Goal: Contribute content: Contribute content

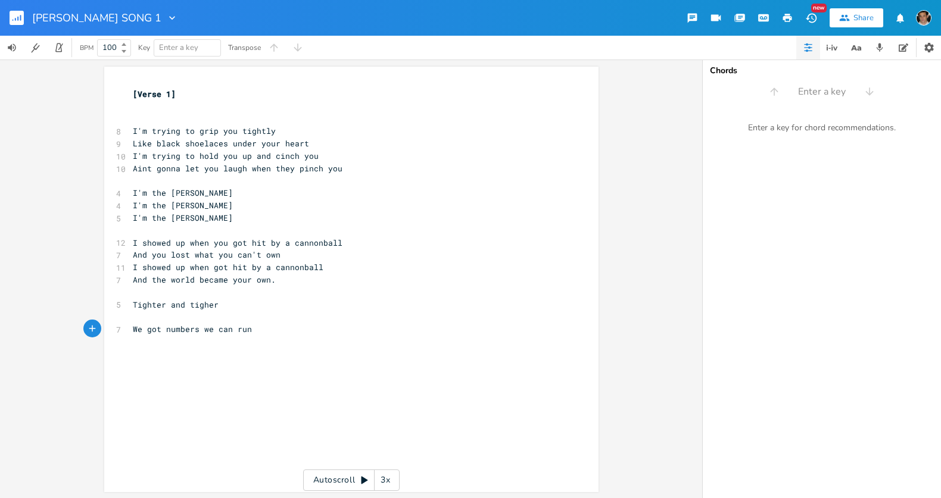
scroll to position [0, 46]
click at [396, 263] on pre "I showed up when got hit by a cannonball" at bounding box center [345, 267] width 430 height 13
click at [133, 129] on span "I'm trying to grip you tightly" at bounding box center [204, 131] width 143 height 11
click at [846, 51] on button "Dictionary" at bounding box center [856, 48] width 24 height 24
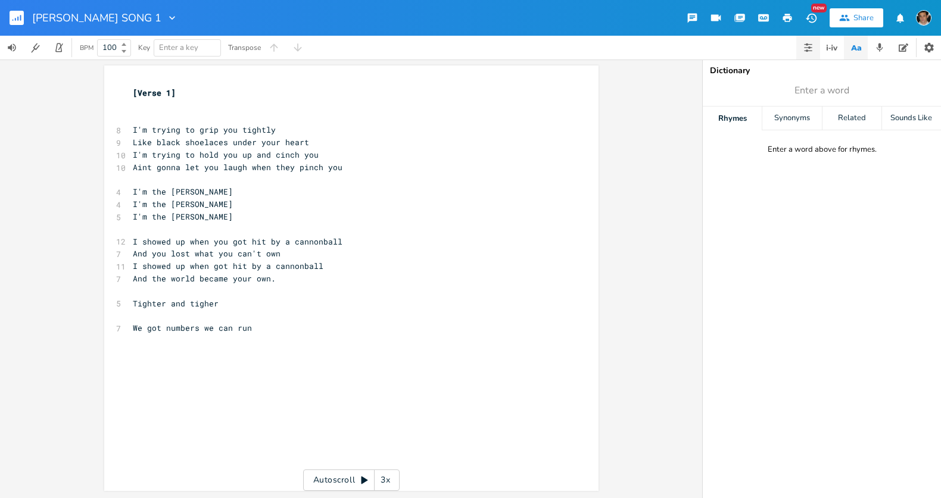
click at [808, 52] on button "button" at bounding box center [808, 48] width 24 height 24
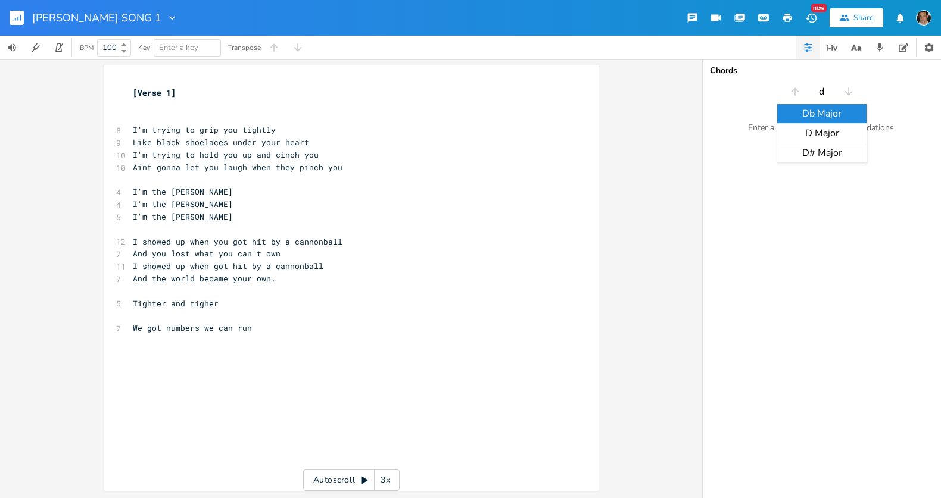
type input "dm"
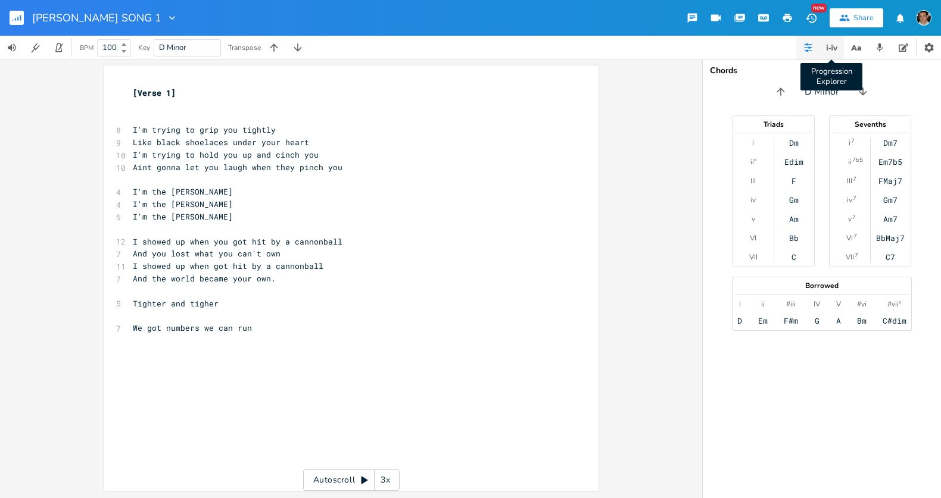
click at [831, 52] on icon "button" at bounding box center [831, 47] width 14 height 14
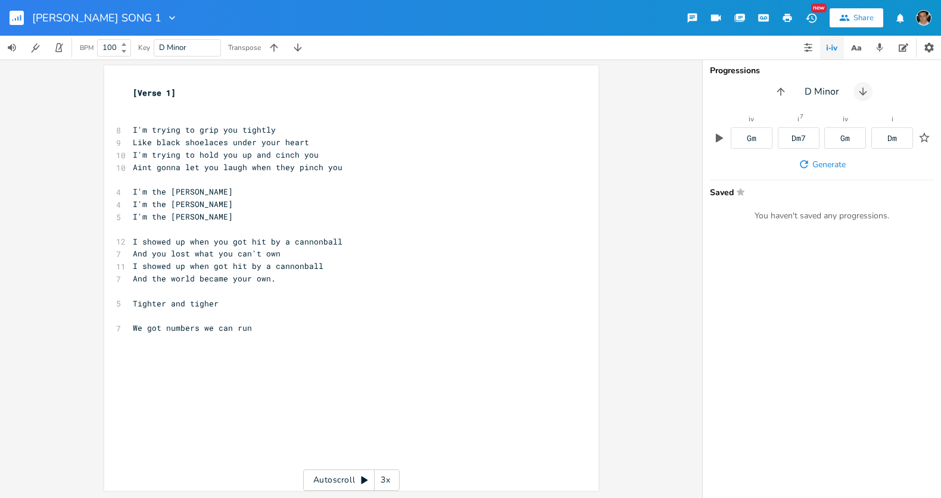
click at [858, 90] on icon "button" at bounding box center [863, 92] width 12 height 12
click at [772, 90] on icon "button" at bounding box center [778, 92] width 12 height 12
click at [814, 161] on span "Generate" at bounding box center [828, 164] width 33 height 11
click at [355, 119] on pre "​" at bounding box center [345, 118] width 430 height 13
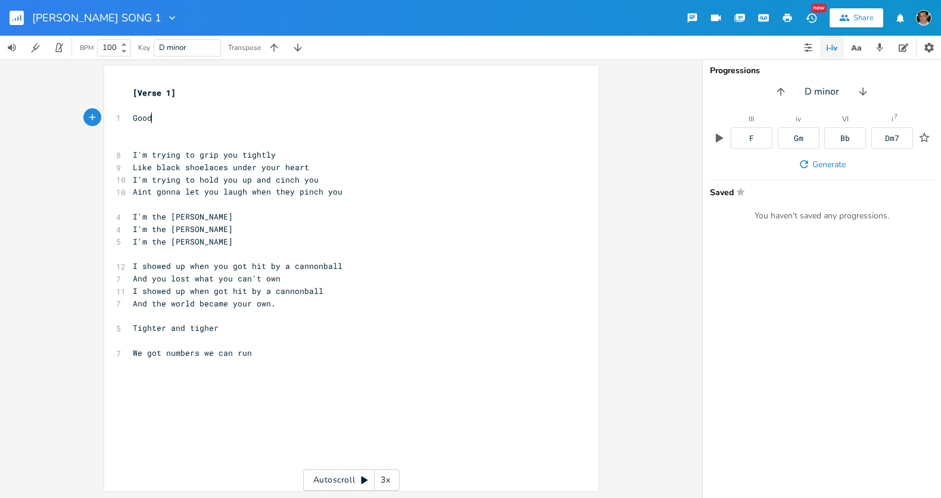
type textarea "Good"
type textarea "tt"
type textarea "Ohh"
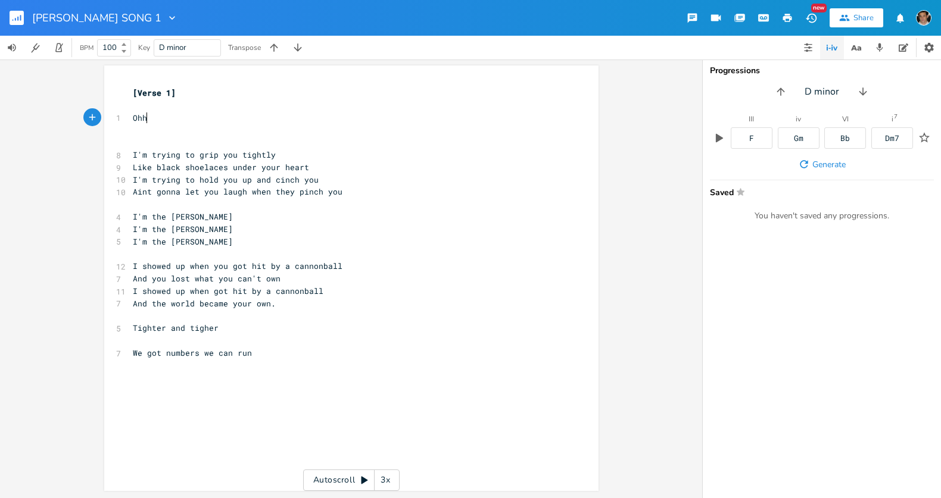
type textarea "hh"
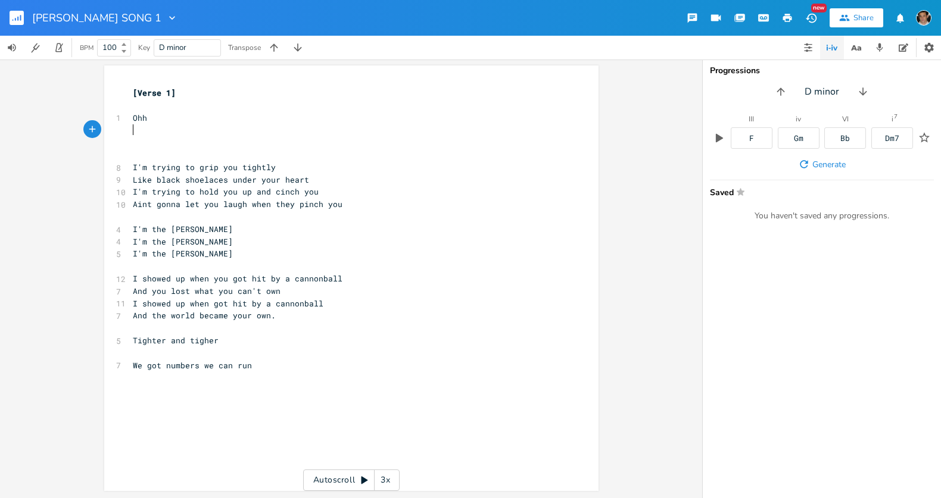
type textarea "A"
type textarea "Ohh"
type textarea "Ah"
type textarea "ahhh"
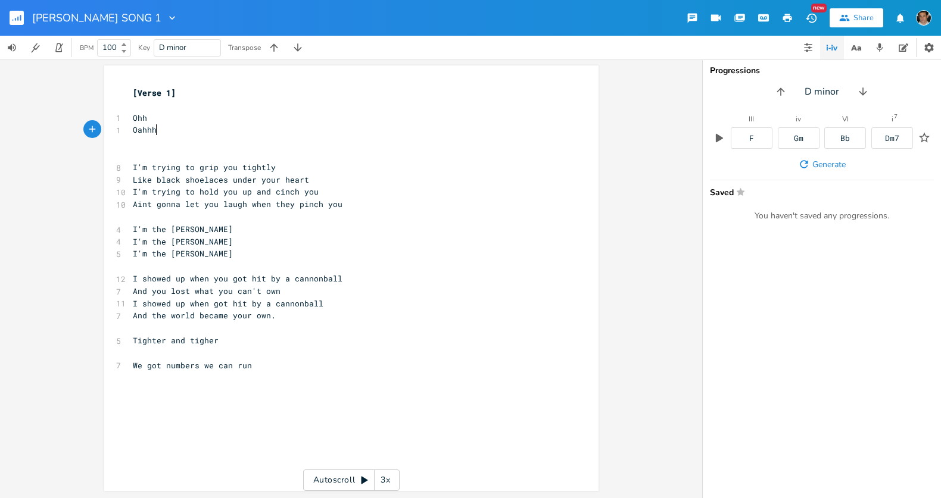
scroll to position [0, 20]
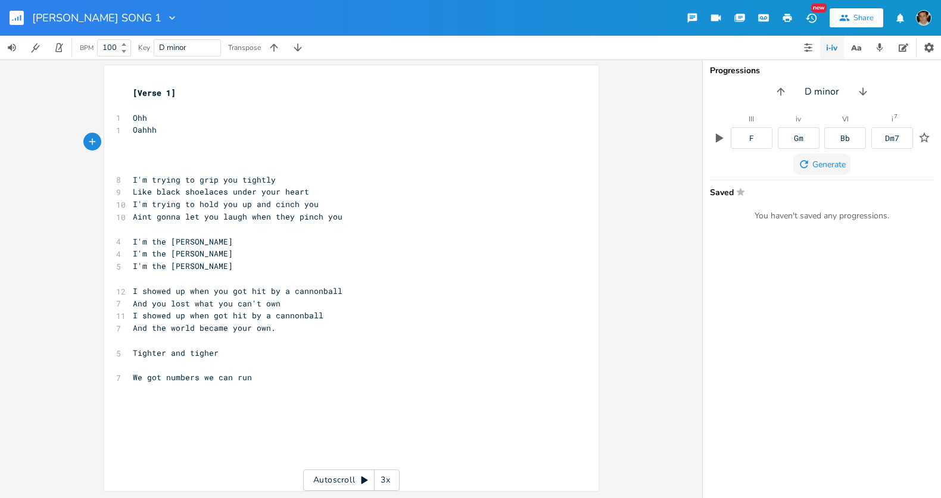
click at [799, 161] on icon "button" at bounding box center [804, 164] width 12 height 12
click at [123, 176] on div "xxxxxxxxxx [Verse 1] ​ 1 Ohh 1 Oahhh ​ ​ ​ 8 I'm trying to grip you tightly 9 L…" at bounding box center [351, 278] width 494 height 426
click at [125, 180] on div "xxxxxxxxxx [Verse 1] ​ 1 Ohh 1 Oahhh ​ ​ ​ 8 I'm trying to grip you tightly 9 L…" at bounding box center [351, 278] width 494 height 426
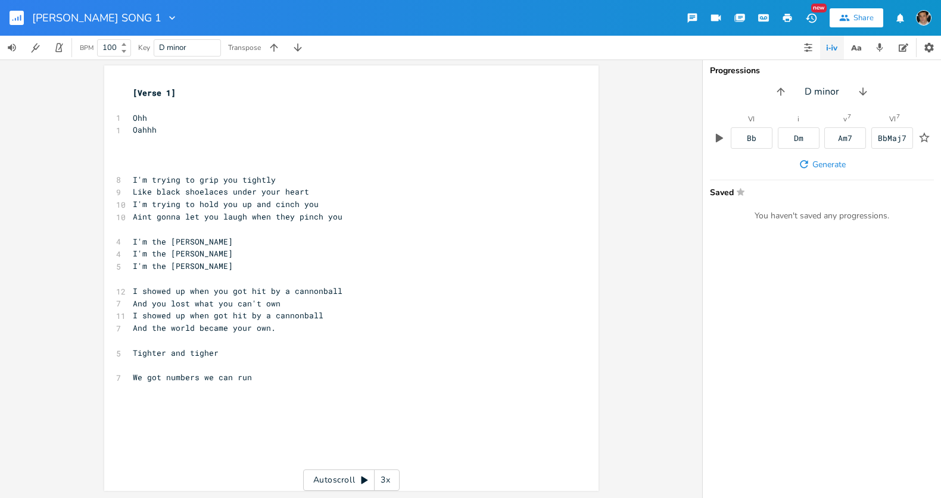
click at [133, 180] on span "I'm trying to grip you tightly" at bounding box center [204, 179] width 143 height 11
type textarea "="
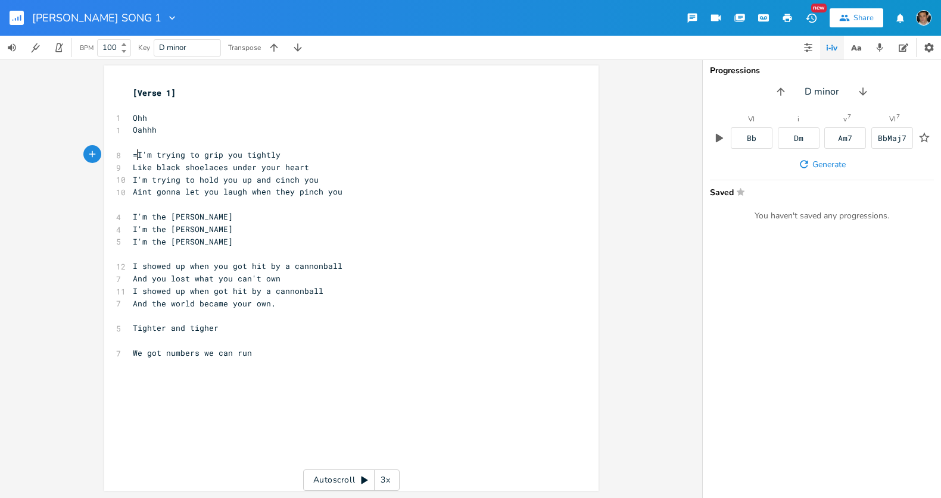
scroll to position [0, 5]
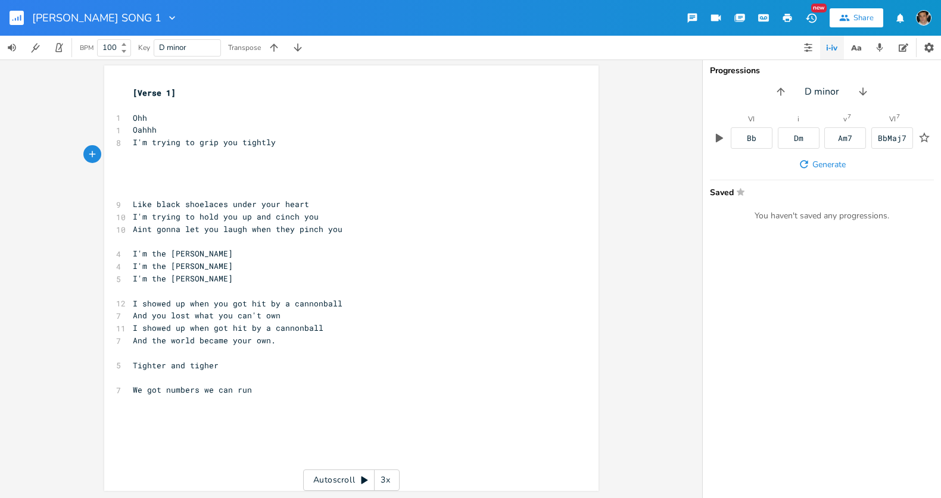
click at [125, 202] on div "xxxxxxxxxx [Verse 1] ​ 1 Ohh 1 Oahhh 8 I'm trying to grip you tightly ​ ​ ​ ​ 9…" at bounding box center [351, 278] width 494 height 426
click at [124, 204] on div "xxxxxxxxxx [Verse 1] ​ 1 Ohh 1 Oahhh 8 I'm trying to grip you tightly ​ ​ ​ ​ 9…" at bounding box center [351, 278] width 494 height 426
click at [130, 204] on pre "Like black shoelaces under your heart" at bounding box center [345, 204] width 430 height 13
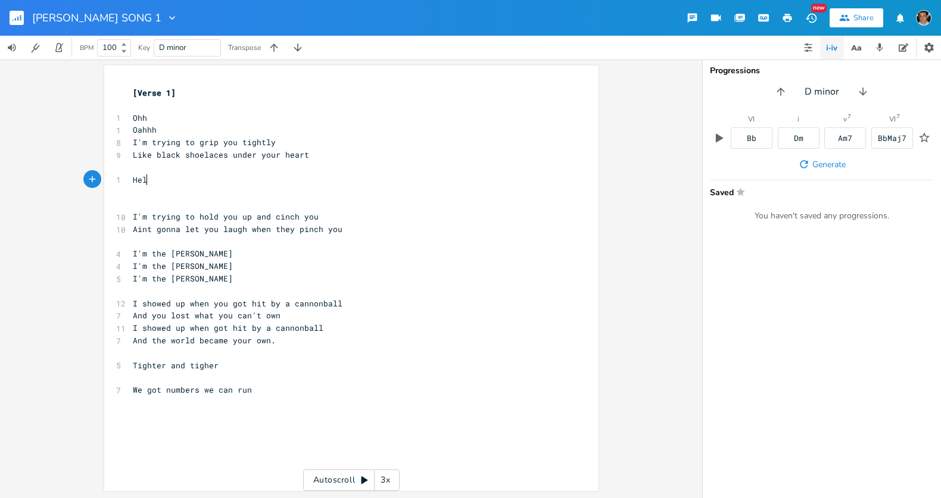
type textarea "Hell"
type textarea "Jes"
type textarea "J"
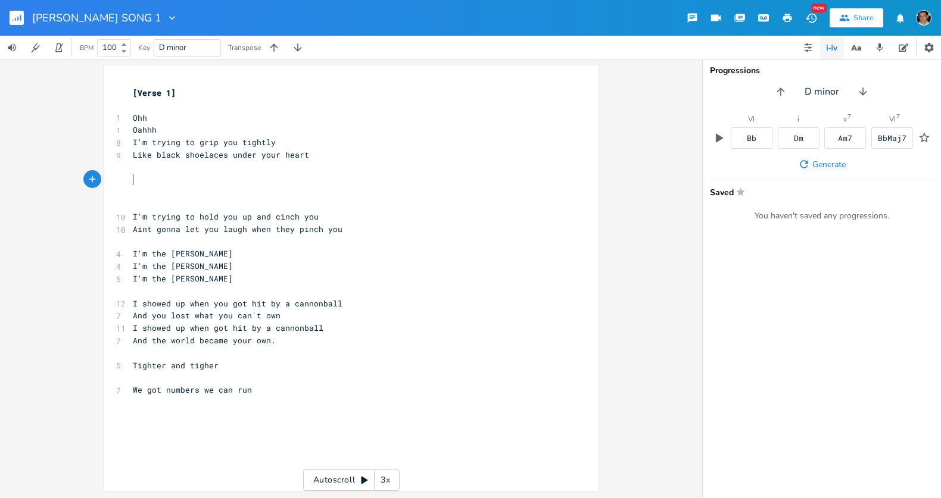
scroll to position [0, 3]
type textarea "Motherfucker"
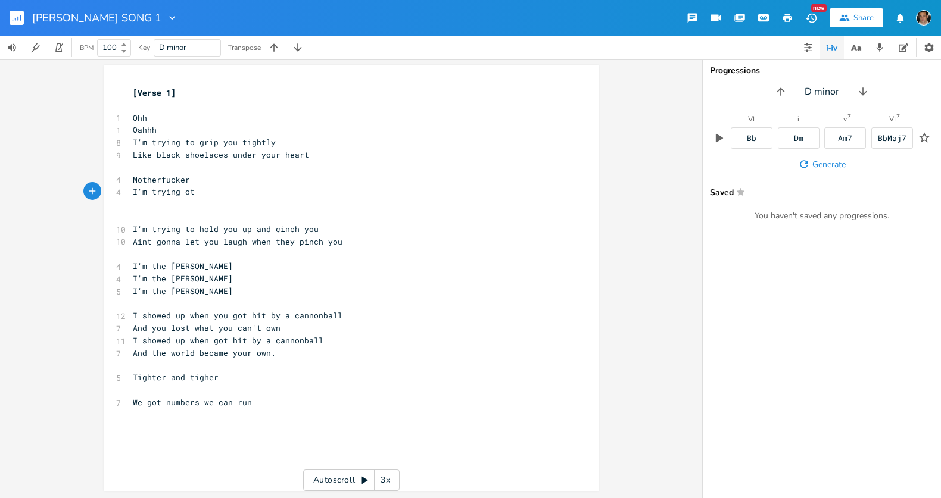
type textarea "I'm trying ot h"
type textarea "to hold your"
type textarea "old"
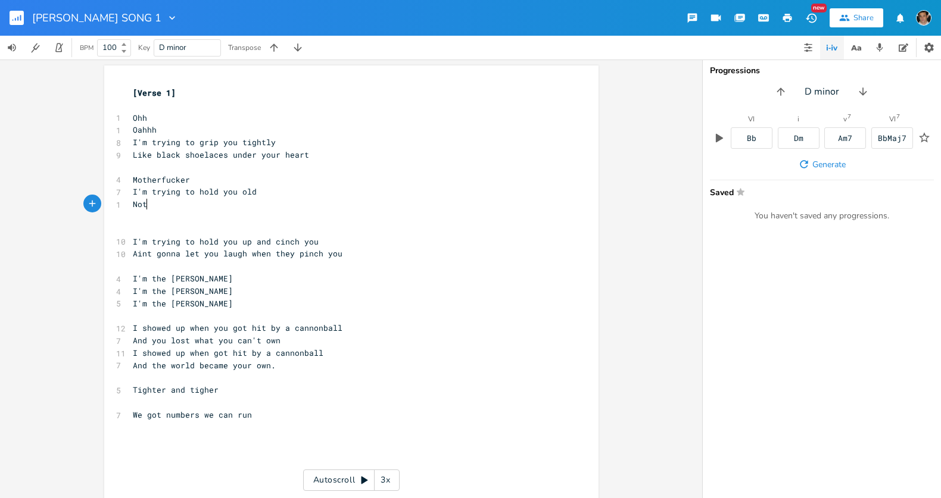
type textarea "Not f"
type textarea "w fuckin"
type textarea "fucking way you're wa"
type textarea "falling donw"
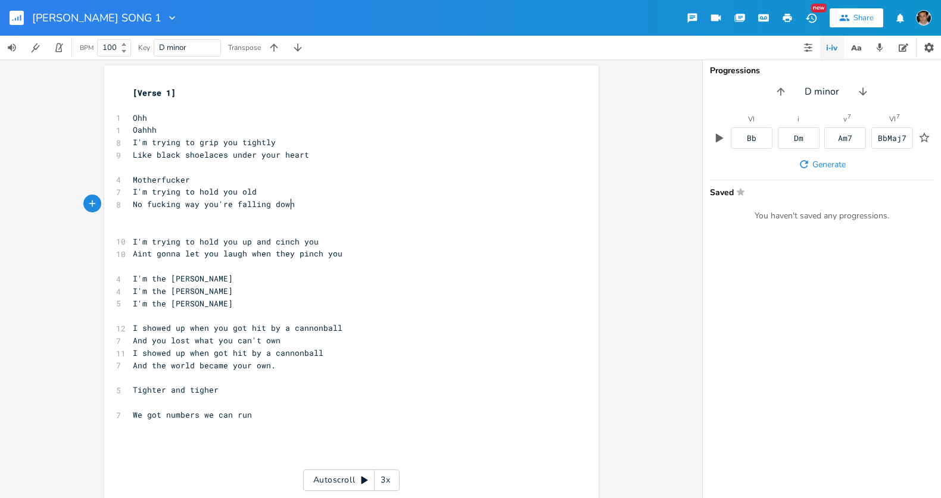
type textarea "wn"
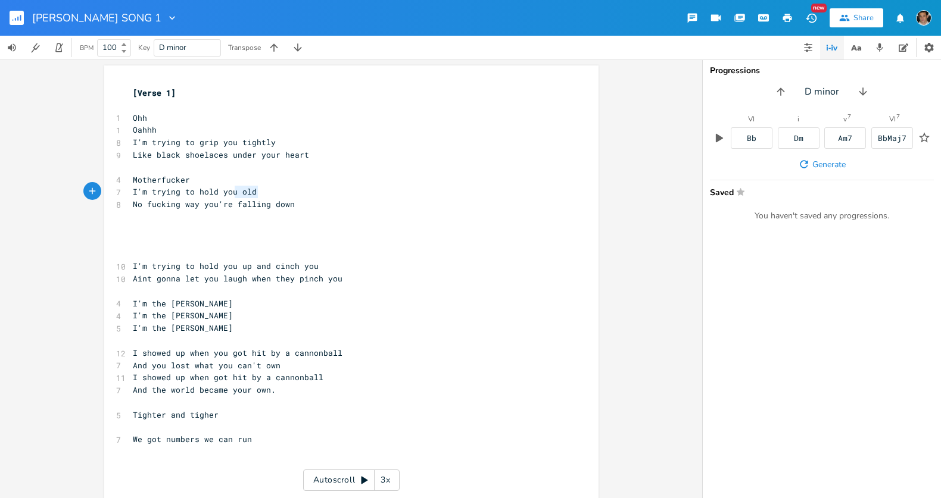
drag, startPoint x: 253, startPoint y: 192, endPoint x: 233, endPoint y: 194, distance: 19.8
click at [233, 194] on span "I'm trying to hold you old" at bounding box center [195, 191] width 124 height 11
type textarea "up"
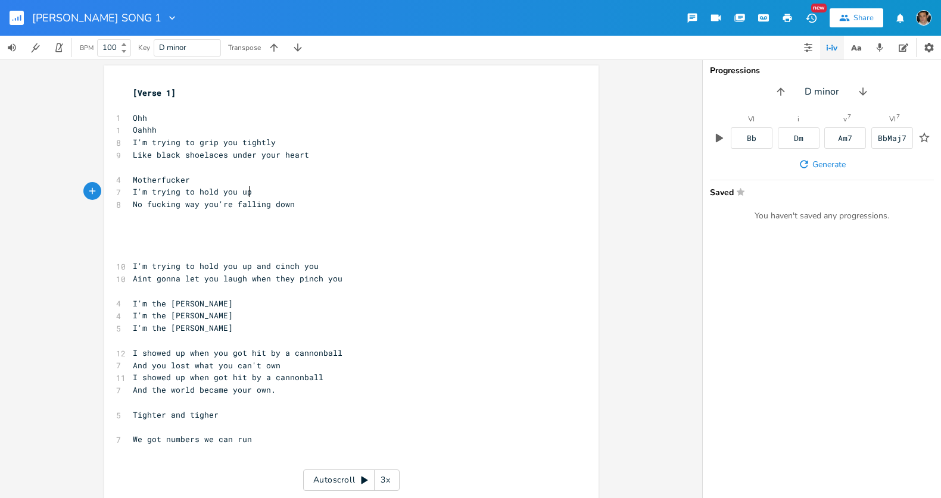
scroll to position [0, 13]
click at [133, 121] on span "Ohh" at bounding box center [140, 118] width 14 height 11
click at [126, 120] on div "x [Verse 1] ​ 1 Ohh 1 Oahhh 8 I'm trying to grip you tightly 9 Like black shoel…" at bounding box center [351, 294] width 494 height 459
drag, startPoint x: 909, startPoint y: 150, endPoint x: 741, endPoint y: 136, distance: 169.1
click at [723, 128] on div "VI Bb i Dm v 7 Am7 VI 7 BbMaj7" at bounding box center [822, 134] width 224 height 38
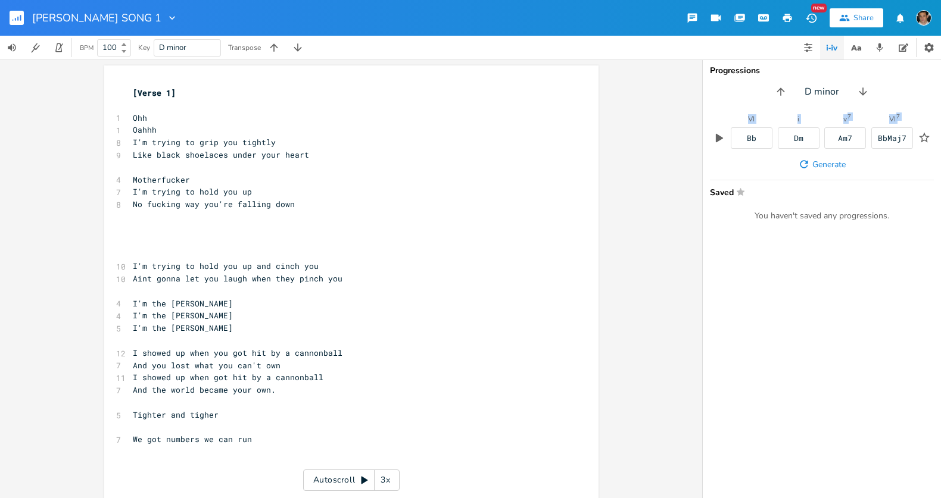
click at [754, 171] on div "Generate" at bounding box center [822, 164] width 224 height 21
click at [928, 137] on icon "button" at bounding box center [924, 137] width 11 height 11
click at [130, 114] on pre "Ohh" at bounding box center [345, 118] width 430 height 13
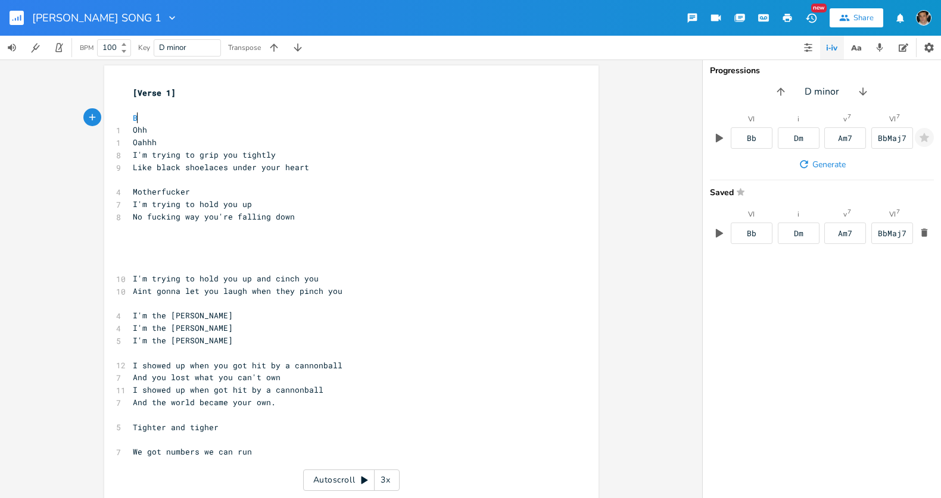
type textarea "Bm"
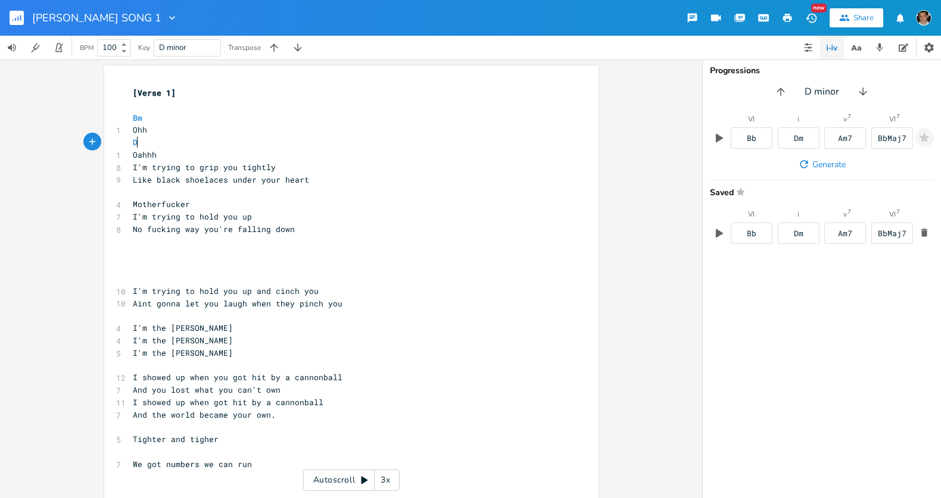
type textarea "Dm"
type textarea "B"
click at [133, 132] on li "Bb" at bounding box center [148, 130] width 36 height 13
click at [202, 159] on pre "Oahhh" at bounding box center [345, 155] width 430 height 13
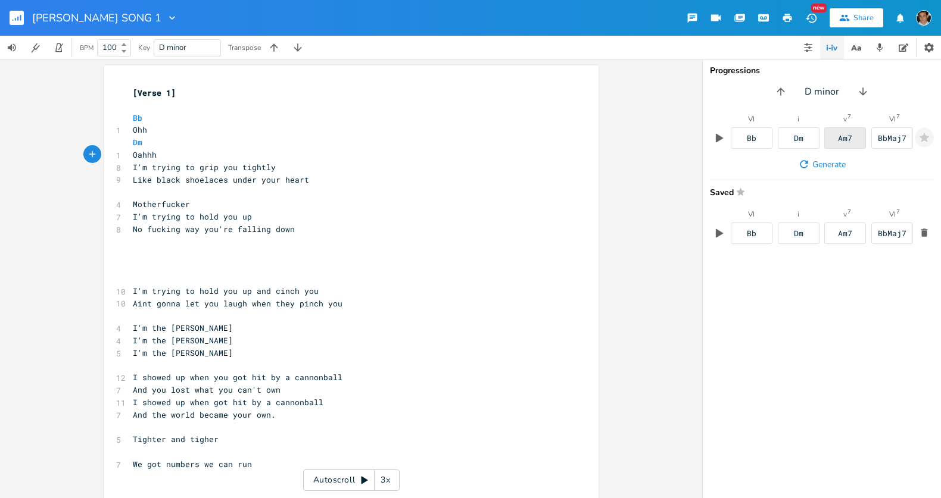
click at [852, 140] on div "Am7" at bounding box center [845, 137] width 42 height 21
click at [248, 157] on pre "Oahhh" at bounding box center [345, 155] width 430 height 13
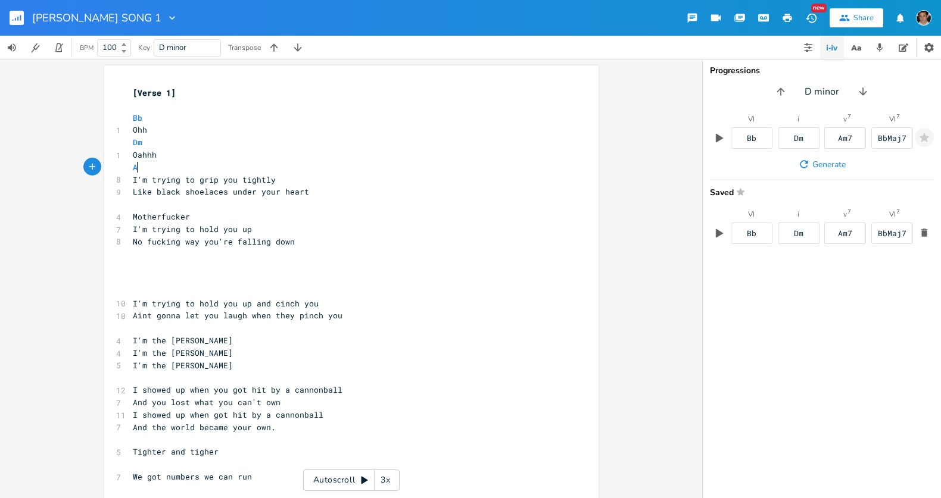
scroll to position [0, 13]
type textarea "Am7"
click at [261, 172] on pre "Am7" at bounding box center [345, 167] width 430 height 13
click at [246, 174] on pre "I'm trying to grip you tightly" at bounding box center [345, 180] width 430 height 13
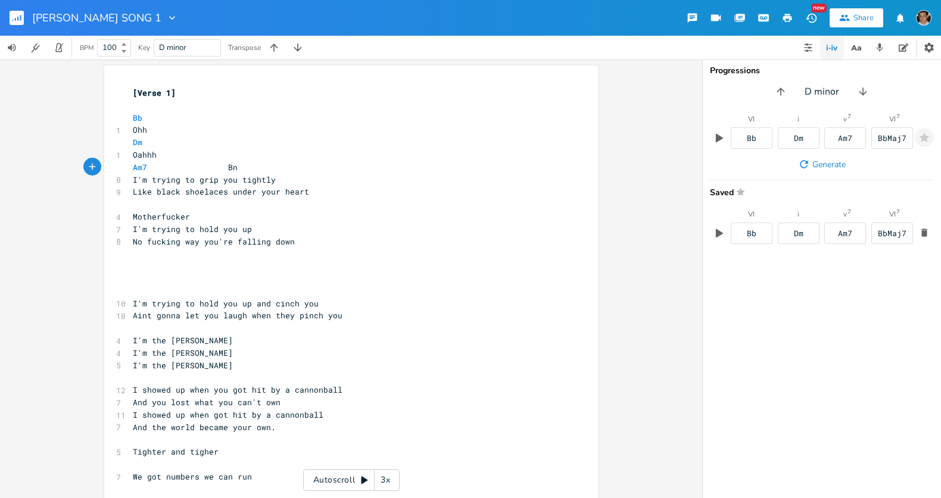
type textarea "Bnb"
type textarea "b"
click at [249, 232] on li "BbMaj7" at bounding box center [241, 230] width 36 height 13
click at [323, 175] on pre "I'm trying to grip you tightly" at bounding box center [345, 180] width 430 height 13
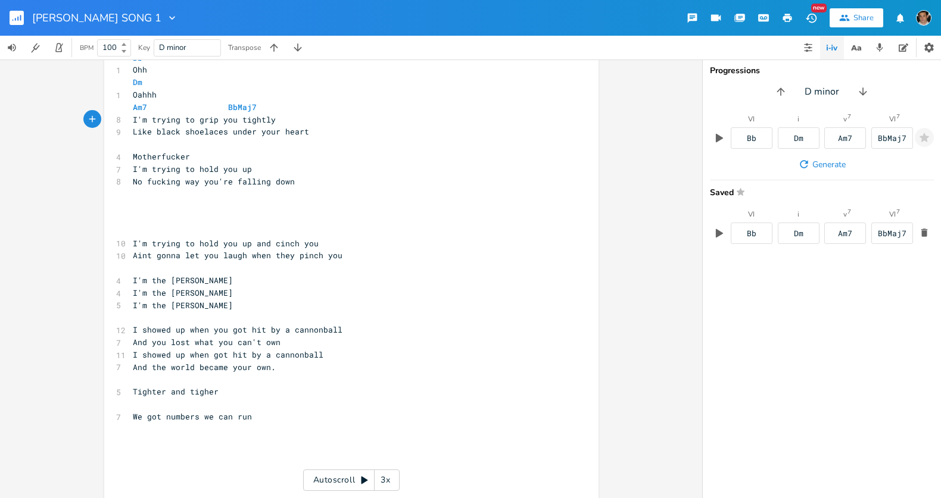
scroll to position [0, 0]
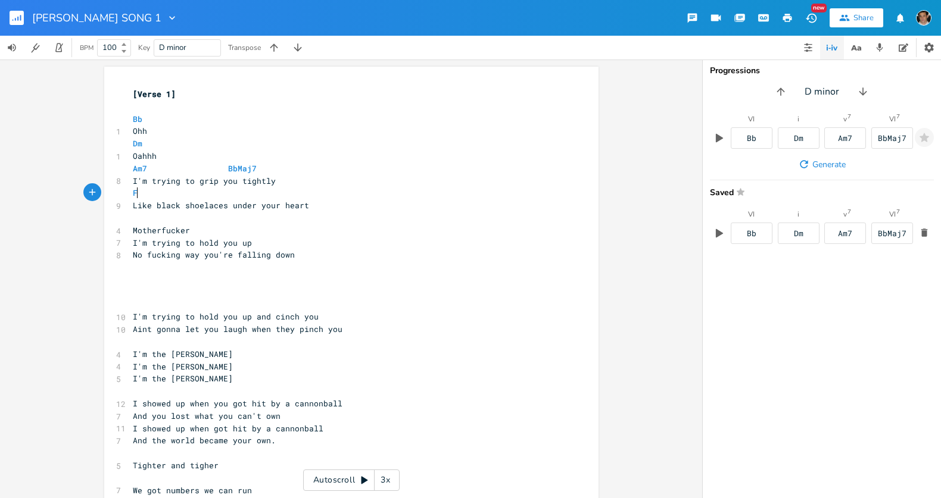
type textarea "F"
click at [803, 49] on icon "button" at bounding box center [808, 48] width 10 height 10
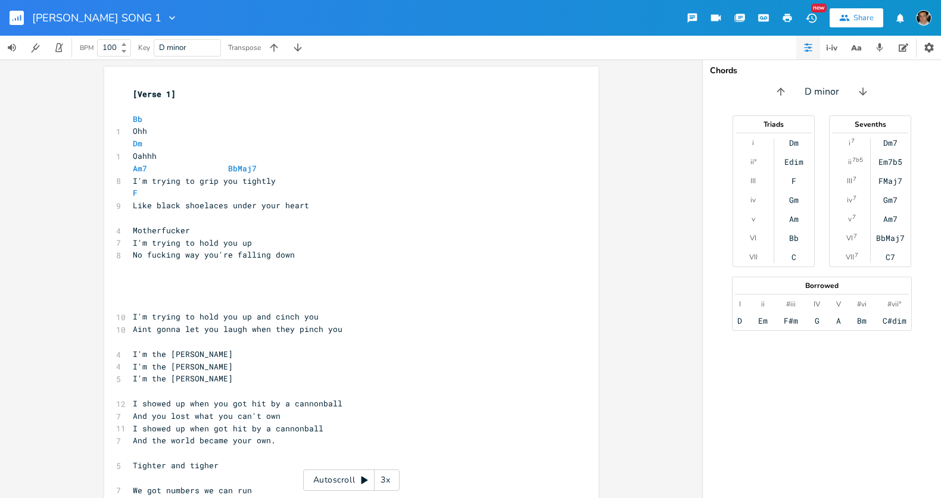
scroll to position [0, 0]
drag, startPoint x: 190, startPoint y: 196, endPoint x: 218, endPoint y: 193, distance: 28.1
click at [190, 196] on span at bounding box center [199, 193] width 19 height 13
type textarea "Gm"
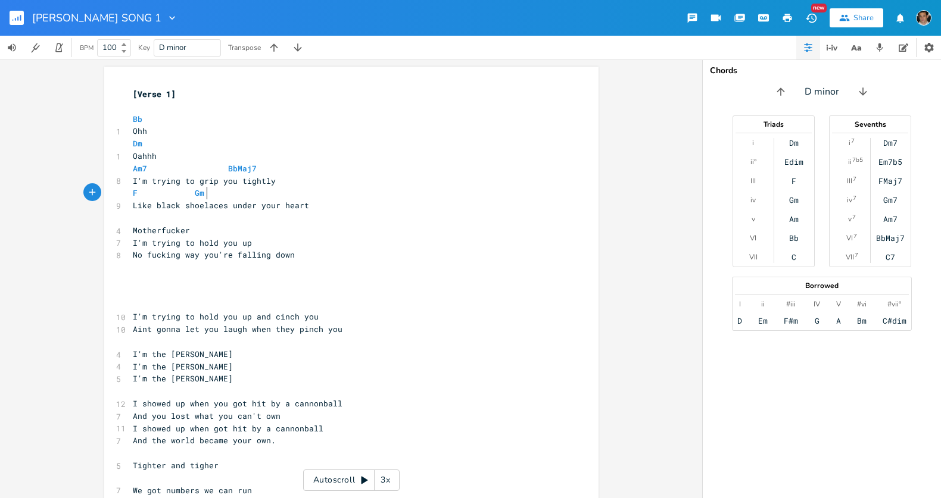
scroll to position [0, 16]
drag, startPoint x: 146, startPoint y: 206, endPoint x: 118, endPoint y: 204, distance: 28.1
click at [118, 204] on div "Like x [Verse 1] ​ Bb 1 Ohh Dm 1 Oahhh Am7 BbMaj7 8 I'm trying to grip you tigh…" at bounding box center [351, 321] width 494 height 508
type textarea "I'm"
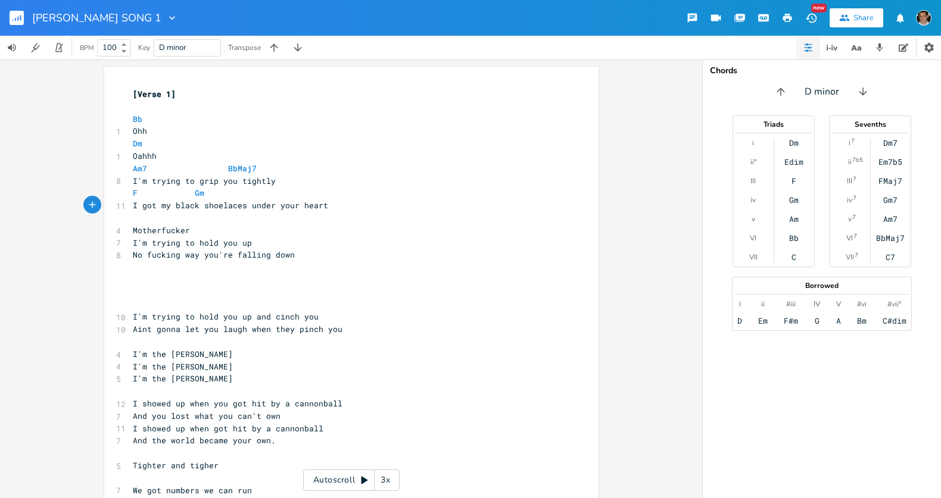
type textarea "got my"
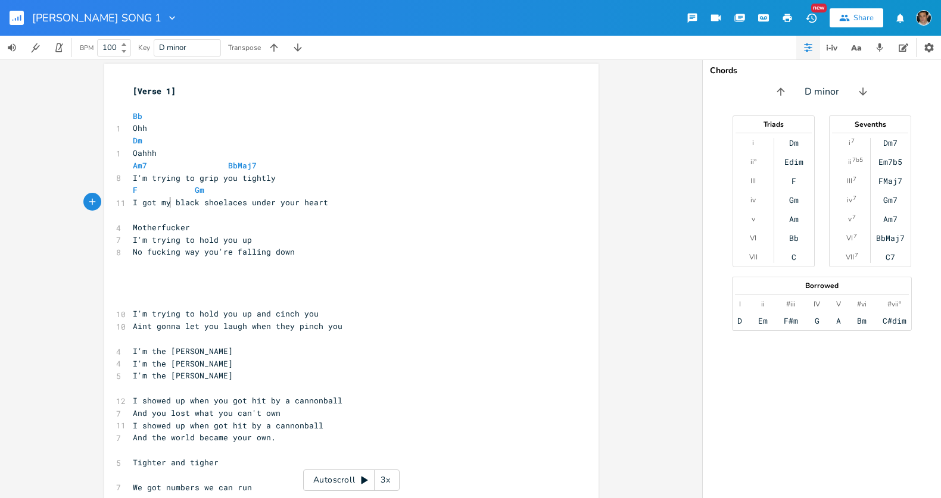
scroll to position [0, 0]
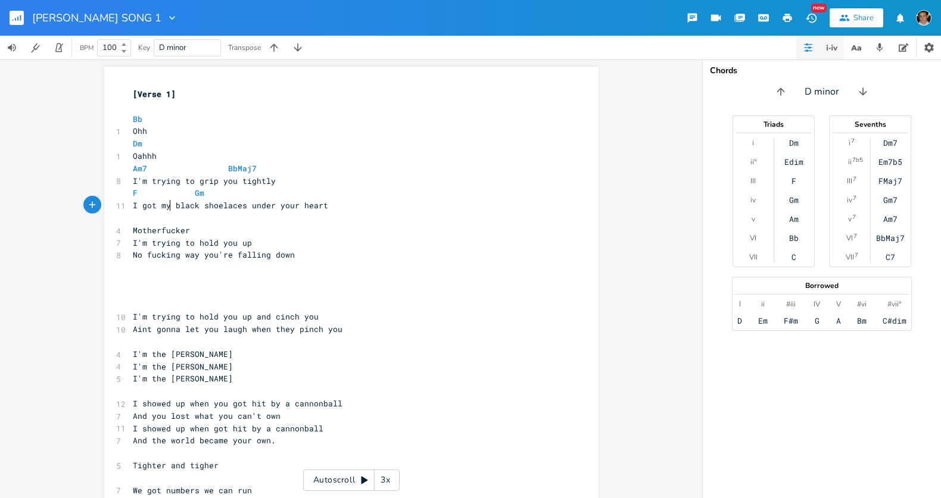
click at [826, 45] on icon "button" at bounding box center [826, 47] width 1 height 5
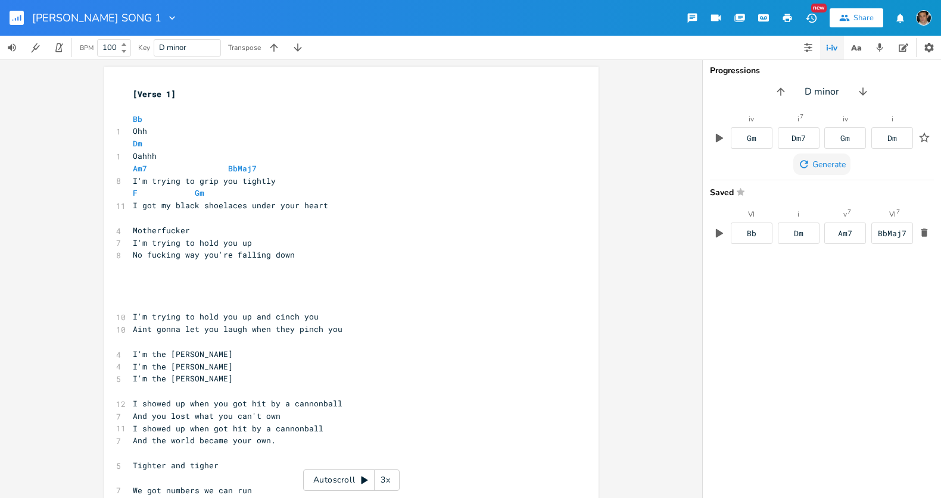
click at [806, 163] on icon "button" at bounding box center [803, 164] width 8 height 8
click at [807, 169] on icon "button" at bounding box center [804, 164] width 12 height 12
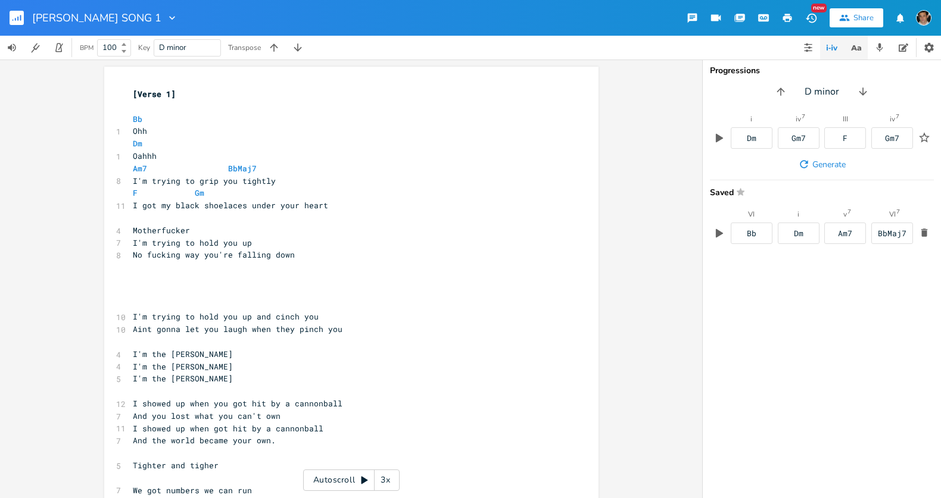
click at [855, 51] on icon "button" at bounding box center [855, 47] width 15 height 15
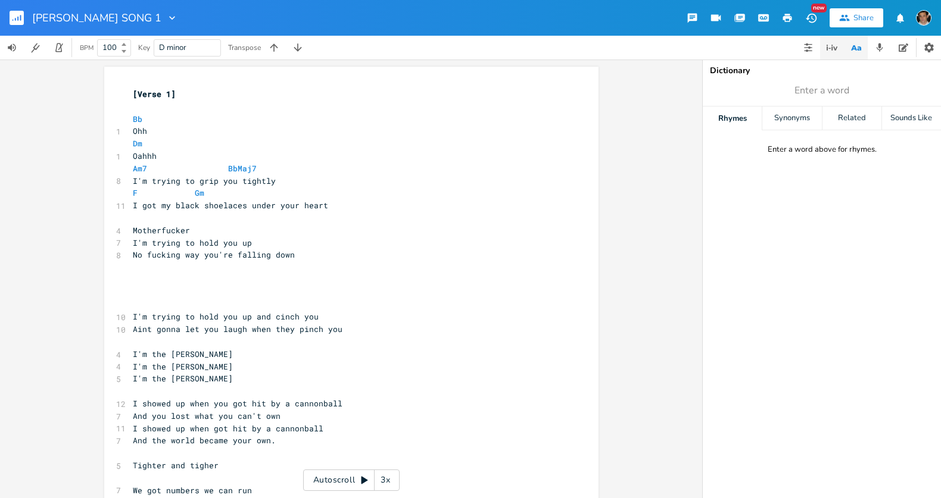
drag, startPoint x: 833, startPoint y: 52, endPoint x: 820, endPoint y: 51, distance: 13.2
click at [832, 52] on icon "button" at bounding box center [831, 47] width 14 height 14
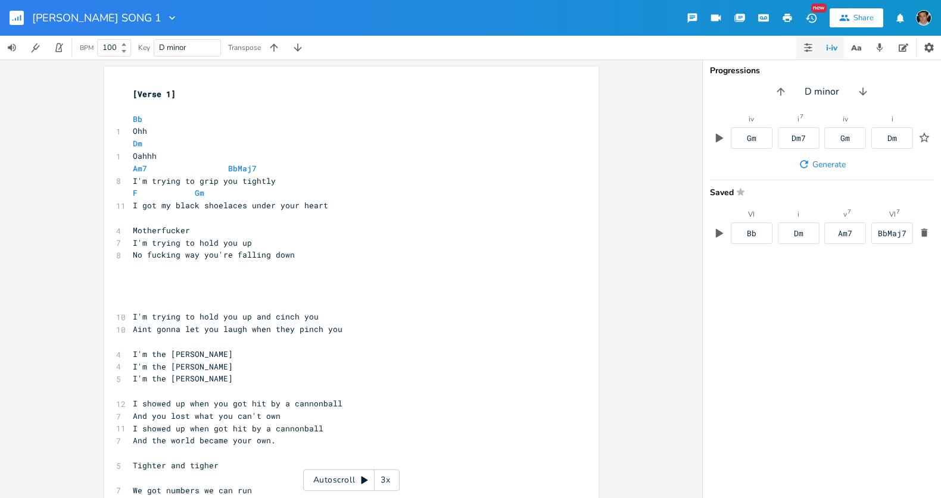
click at [809, 49] on icon "button" at bounding box center [808, 48] width 10 height 10
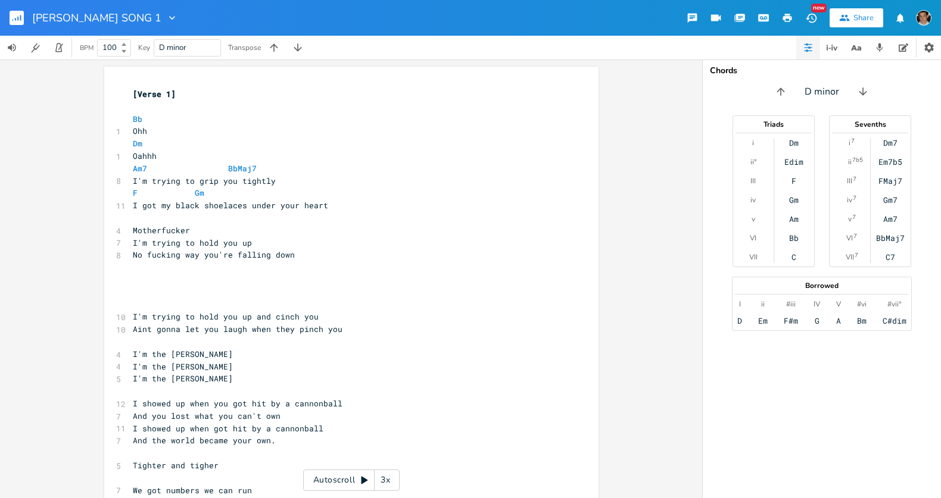
click at [175, 113] on pre "Bb" at bounding box center [345, 119] width 430 height 13
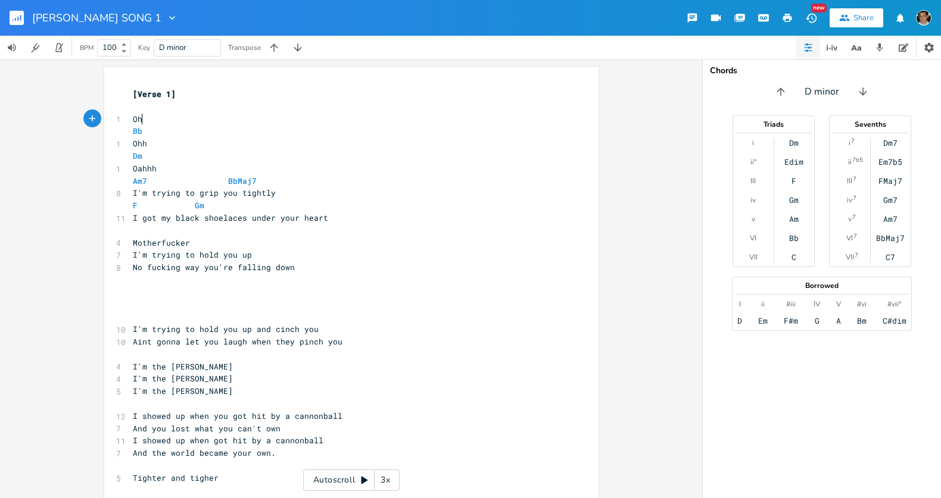
type textarea "Oh"
type textarea "I'm the mothe"
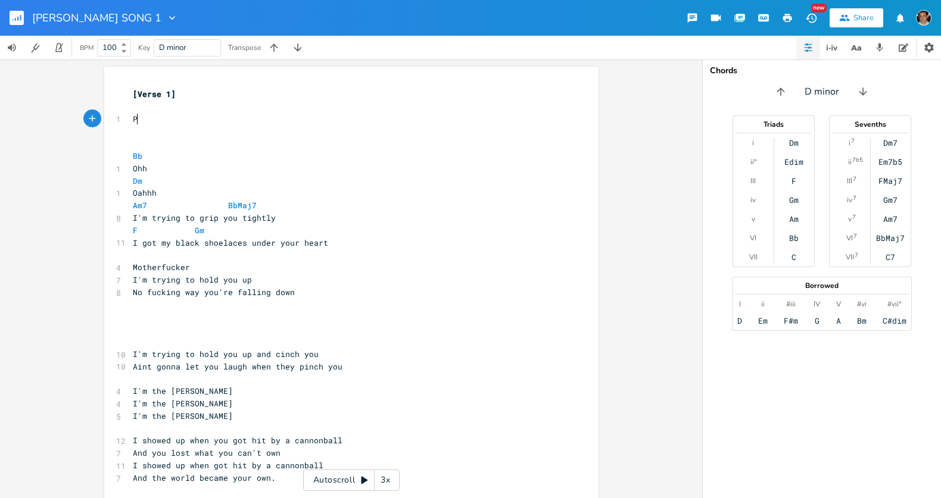
type textarea "Poel"
type textarea "lease"
type textarea "p"
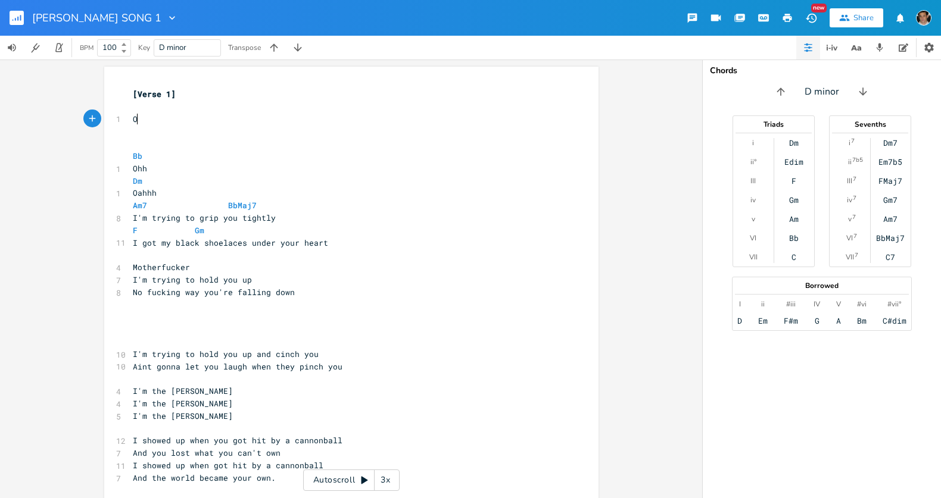
type textarea "Ole"
type textarea "Please Hold Up the Weight of my Heart"
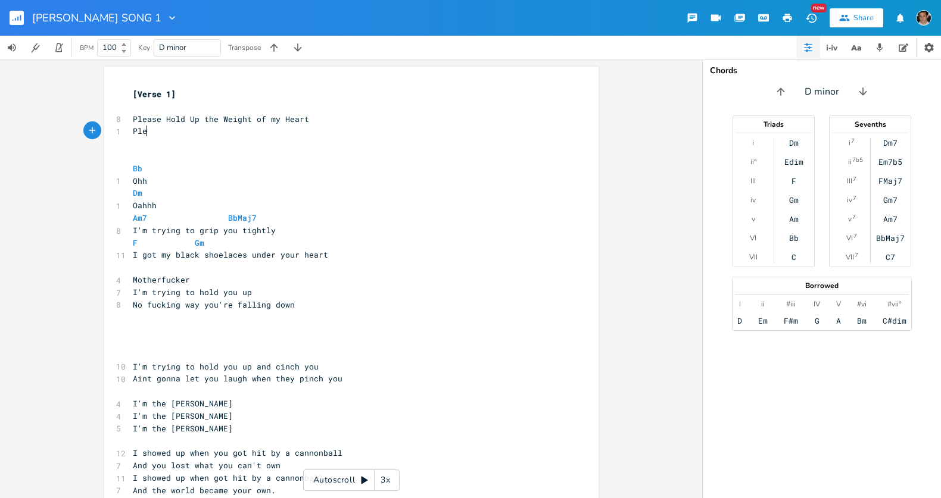
type textarea "Plesw"
type textarea "ase Dog"
type textarea "on't P"
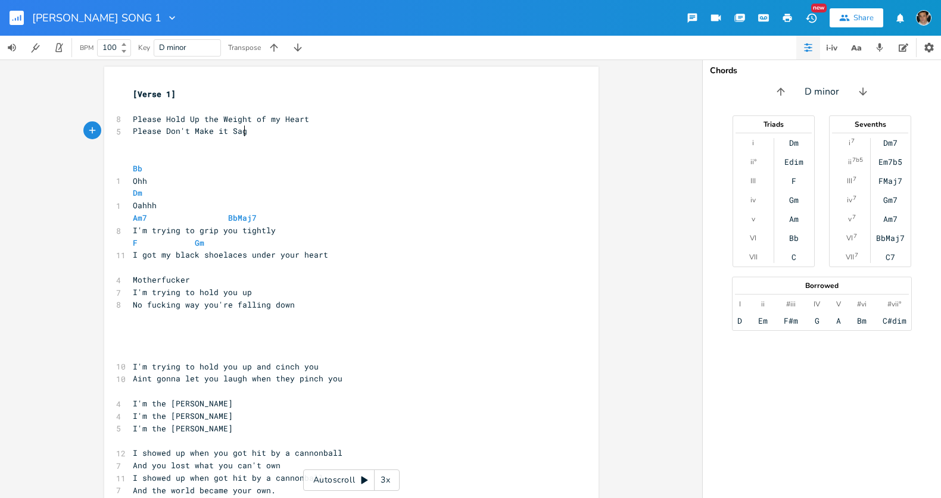
type textarea "Make it Sage"
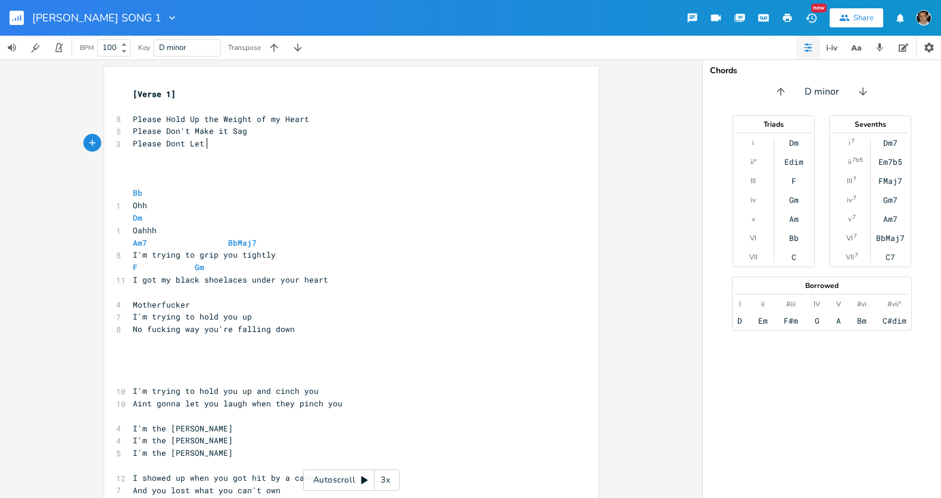
type textarea "Please Dont Let m"
type textarea "Me FG"
type textarea "Gold ="
type textarea "Hold that Flat"
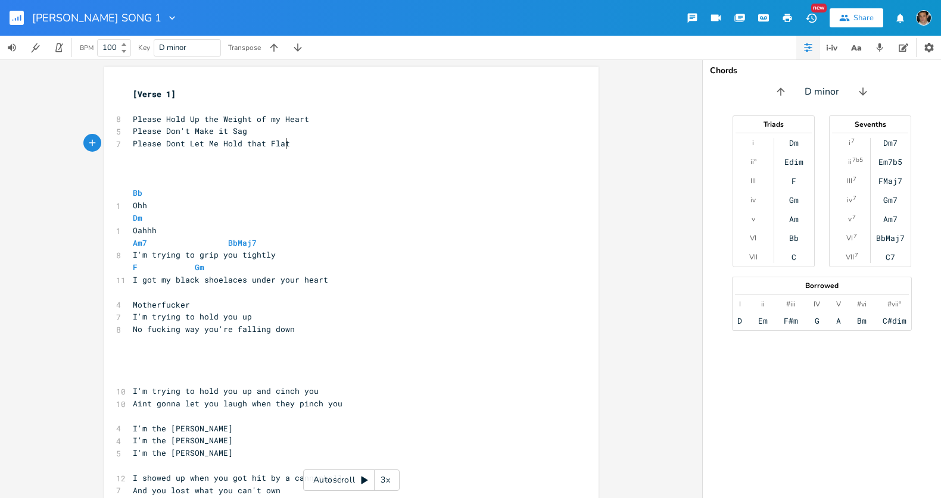
type textarea "f"
type textarea "g"
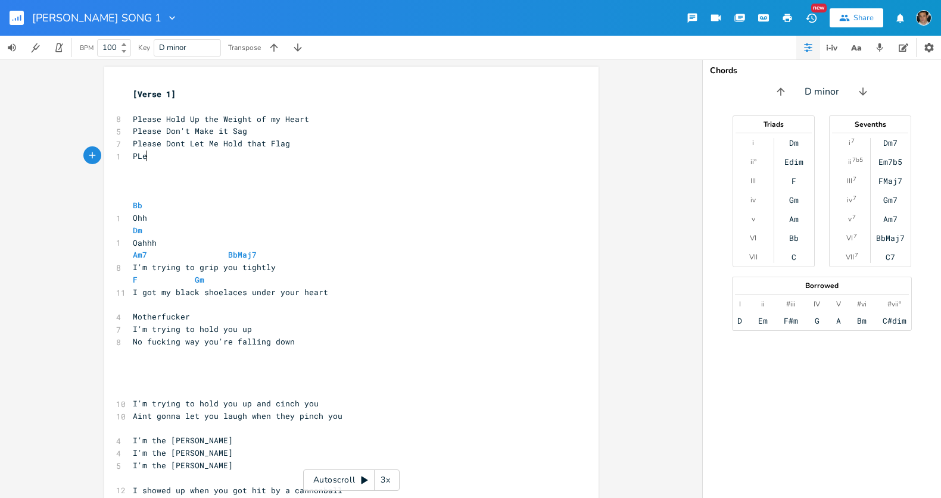
type textarea "PLeas"
type textarea "lease Don't Make Fall on Mountains"
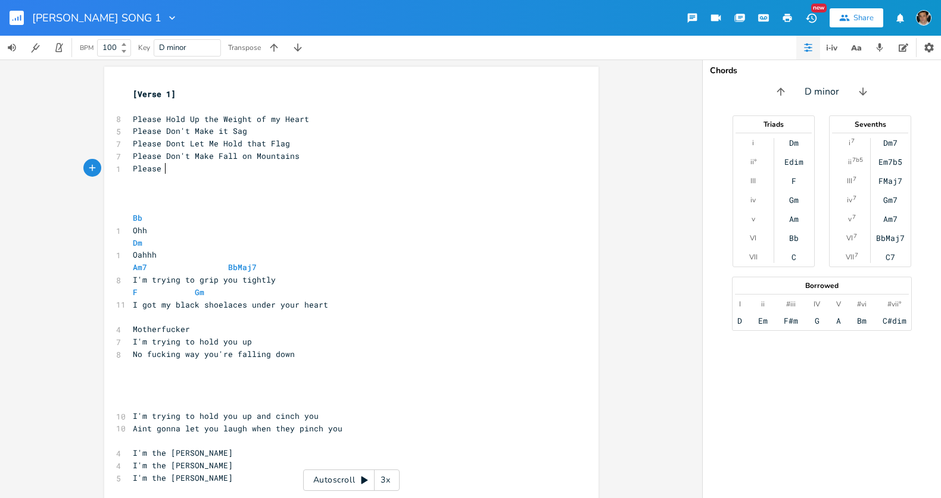
type textarea "Please d"
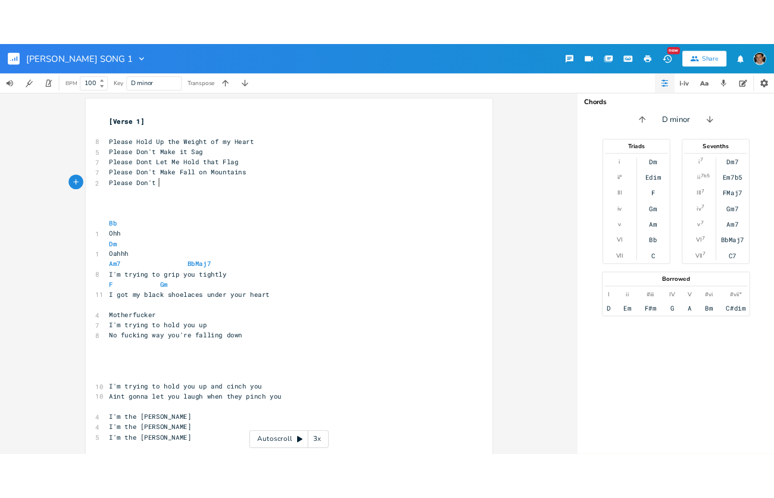
scroll to position [0, 20]
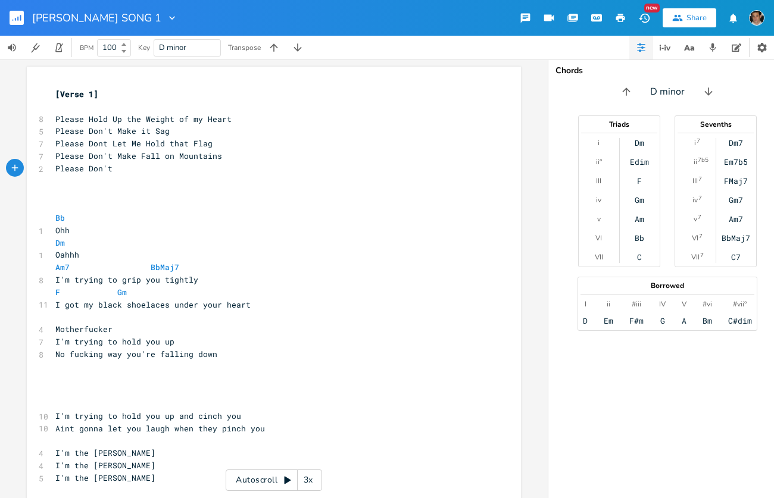
type textarea "Don't"
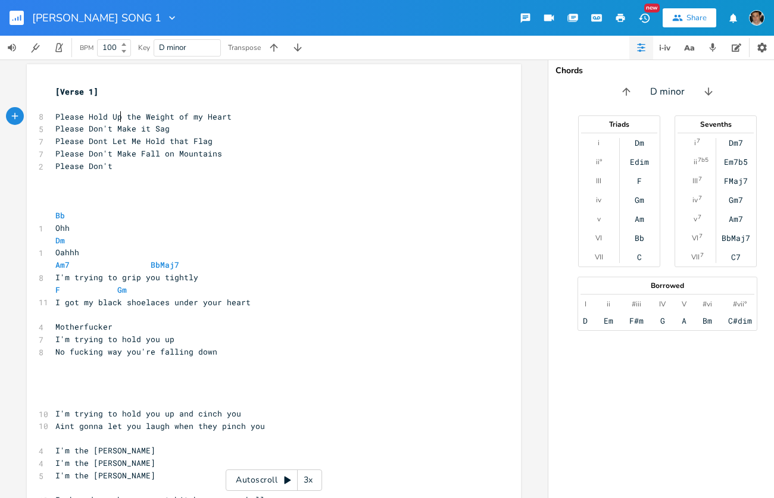
type textarea "Hold Up"
drag, startPoint x: 117, startPoint y: 117, endPoint x: 74, endPoint y: 115, distance: 42.9
click at [77, 115] on span "Please Hold Up the Weight of my Heart" at bounding box center [143, 116] width 176 height 11
click at [76, 117] on span "Please Hold Up the Weight of my Heart" at bounding box center [143, 116] width 176 height 11
drag, startPoint x: 79, startPoint y: 116, endPoint x: 47, endPoint y: 118, distance: 32.2
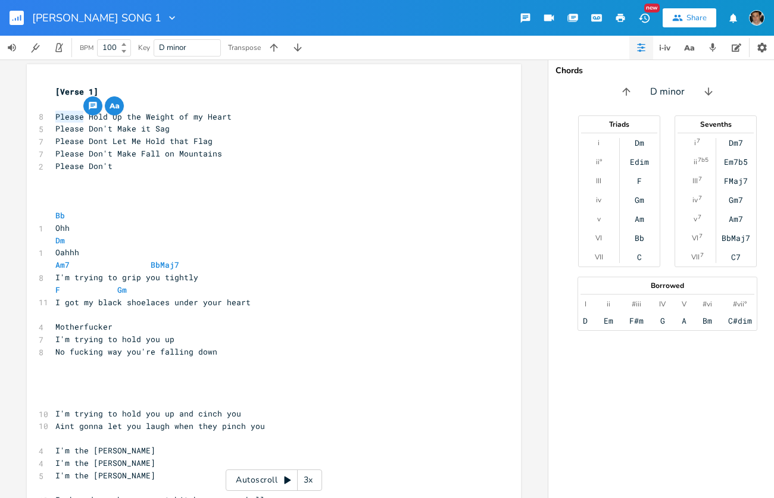
click at [47, 118] on div "Please x [Verse 1] ​ 8 Please Hold Up the Weight of my Heart 5 Please Don't Mak…" at bounding box center [274, 368] width 494 height 608
type textarea "I Can"
type textarea "I n"
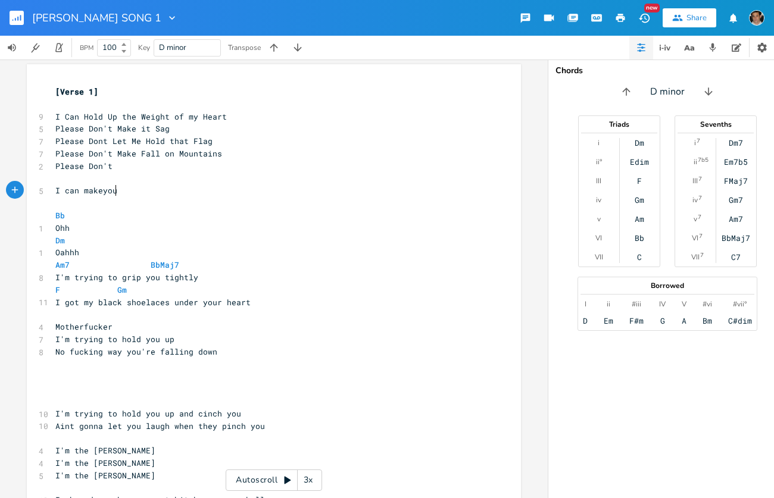
type textarea "can makeyou"
type textarea "you f"
type textarea "prob"
type textarea "ne th"
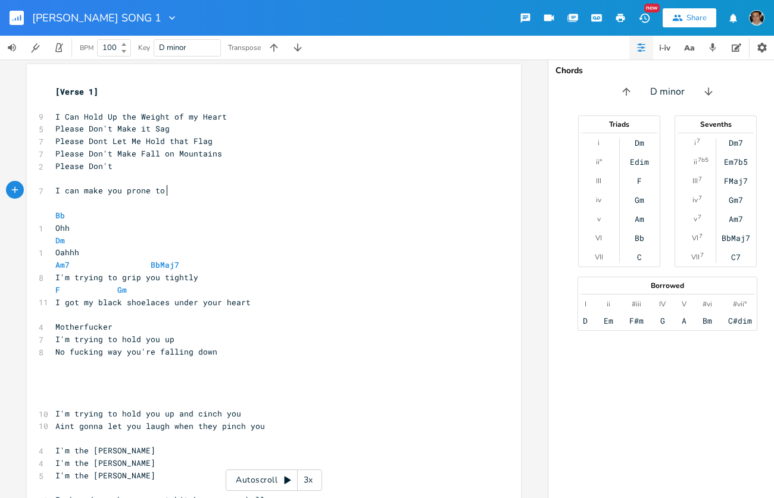
type textarea "o t"
type textarea "wn"
type textarea "andering"
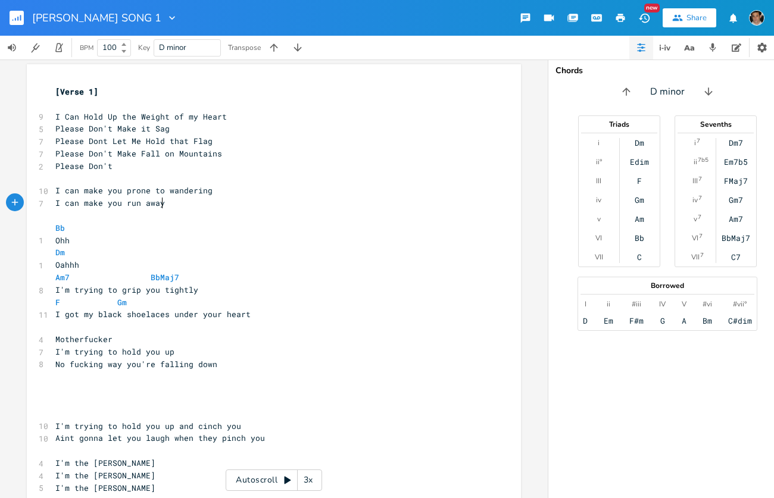
type textarea "I can make you run away"
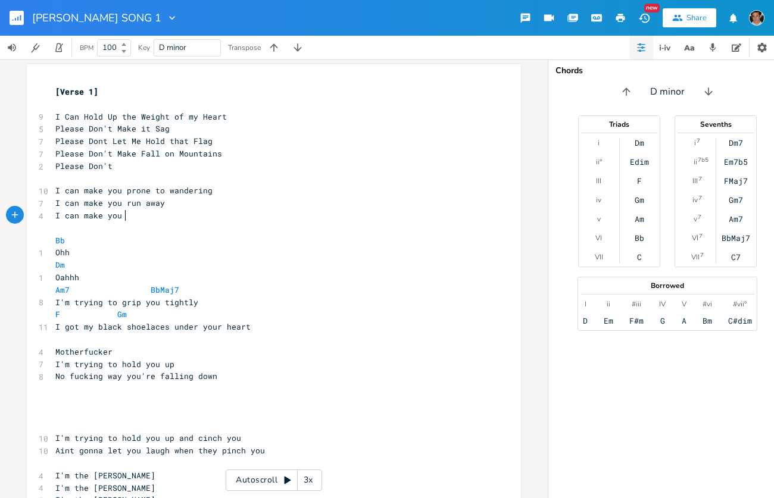
scroll to position [0, 54]
type textarea "I can make you"
click at [689, 50] on icon "button" at bounding box center [686, 47] width 6 height 5
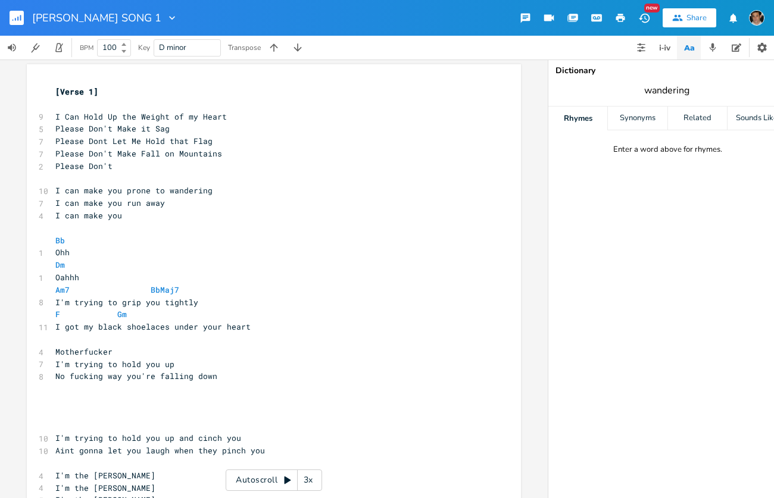
type input "wandering"
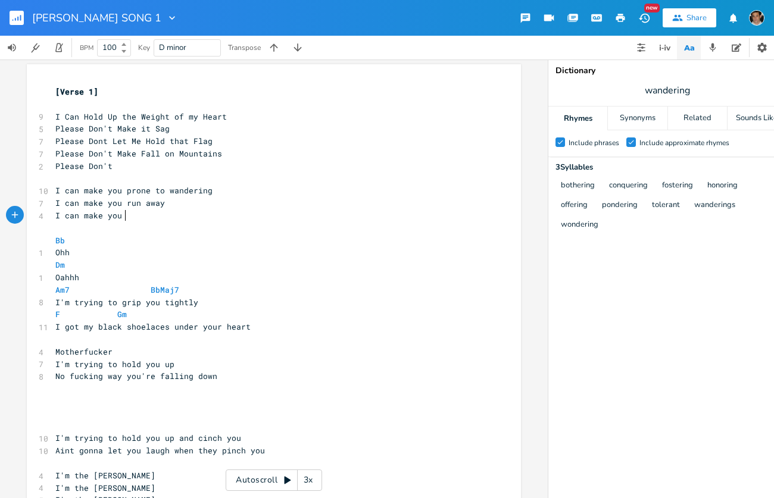
click at [200, 219] on pre "I can make you" at bounding box center [268, 216] width 430 height 13
type textarea "needing a c"
type textarea "c"
type textarea "conquesing"
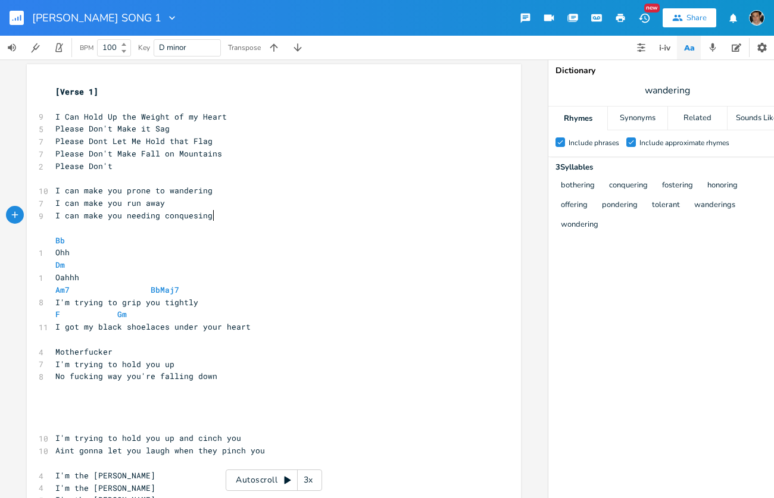
scroll to position [0, 45]
type textarea "rting"
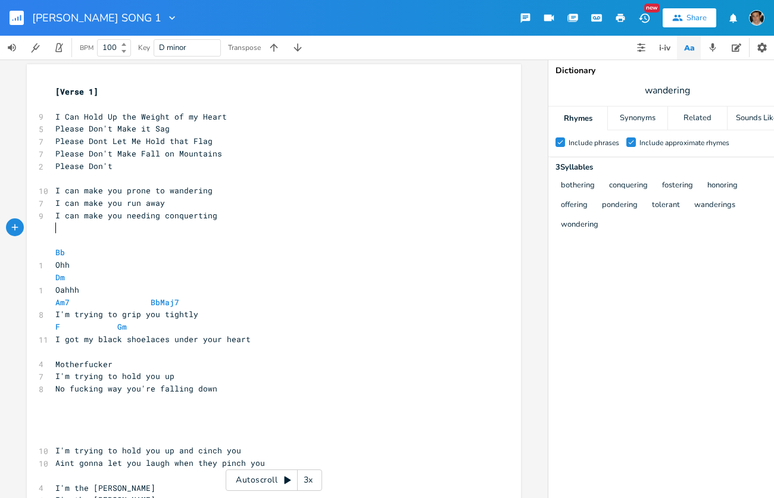
type textarea "A"
type textarea "I can"
type textarea "Do you feel me sweat"
click at [663, 44] on icon "button" at bounding box center [665, 47] width 14 height 14
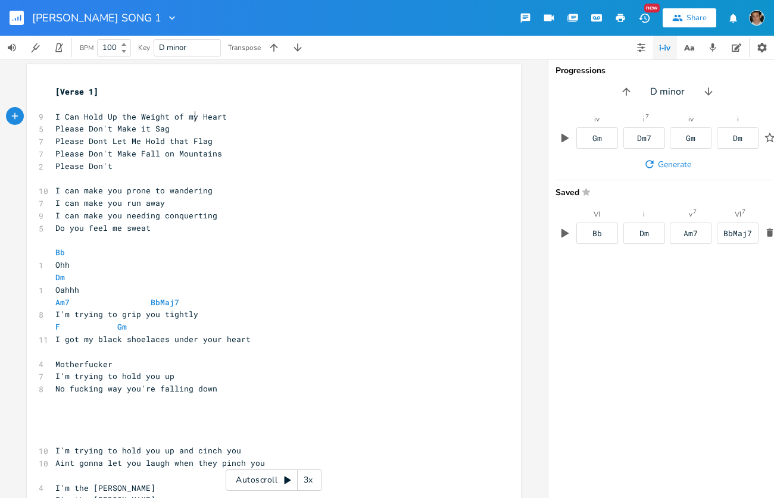
scroll to position [0, 0]
click at [190, 118] on span "I Can Hold Up the Weight of my Heart" at bounding box center [140, 116] width 171 height 11
type textarea "You"
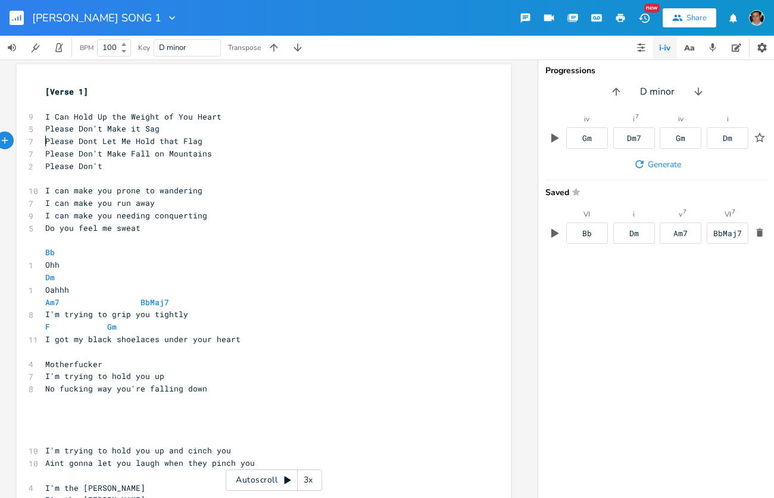
click at [45, 141] on span "Please Dont Let Me Hold that Flag" at bounding box center [123, 141] width 157 height 11
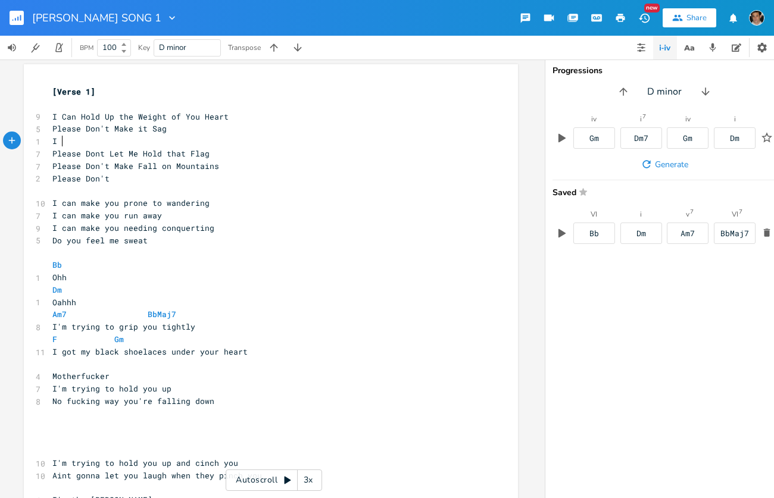
type textarea "I g"
type textarea "Can"
type textarea "can wrap my"
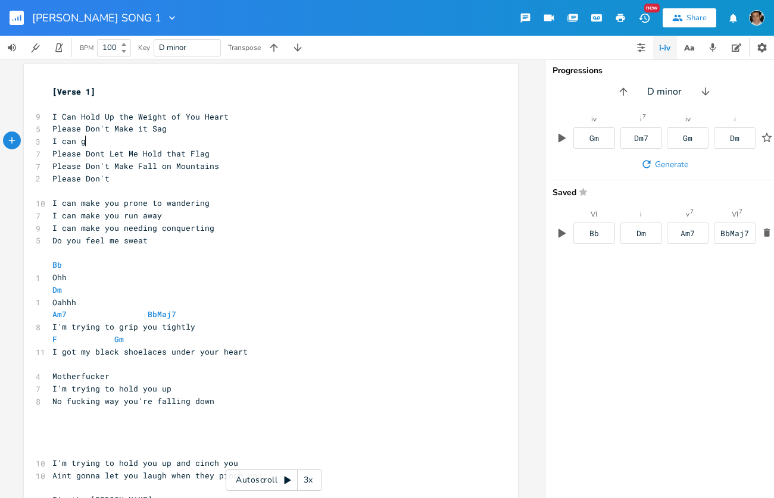
scroll to position [0, 7]
type textarea "grip you"
type textarea "r sola"
type textarea "r please"
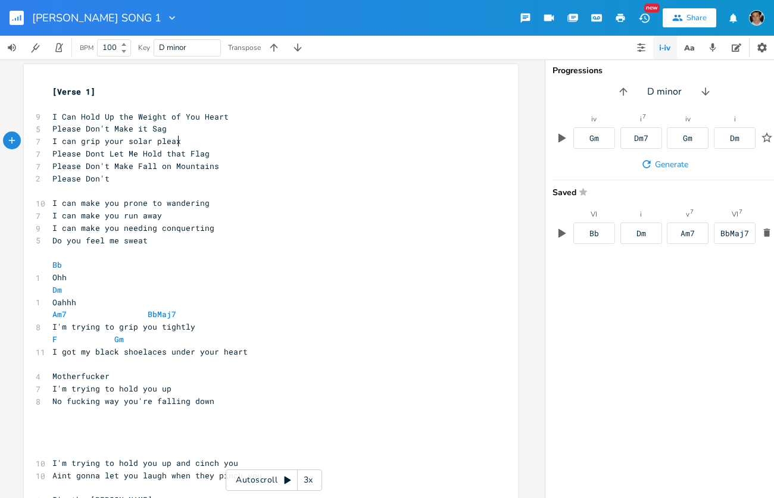
type textarea "xus"
drag, startPoint x: 133, startPoint y: 154, endPoint x: 75, endPoint y: 158, distance: 57.9
click at [75, 158] on span "Please Dont Let Me Hold that Flag" at bounding box center [130, 153] width 157 height 11
type textarea "="
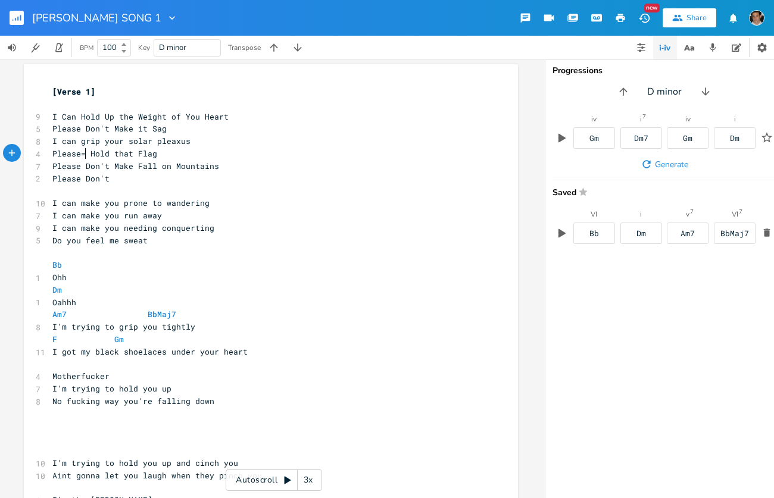
scroll to position [0, 5]
type textarea "on't Make"
drag, startPoint x: 127, startPoint y: 167, endPoint x: 85, endPoint y: 168, distance: 42.9
click at [85, 168] on span "Please Don't Make Fall on Mountains" at bounding box center [135, 166] width 167 height 11
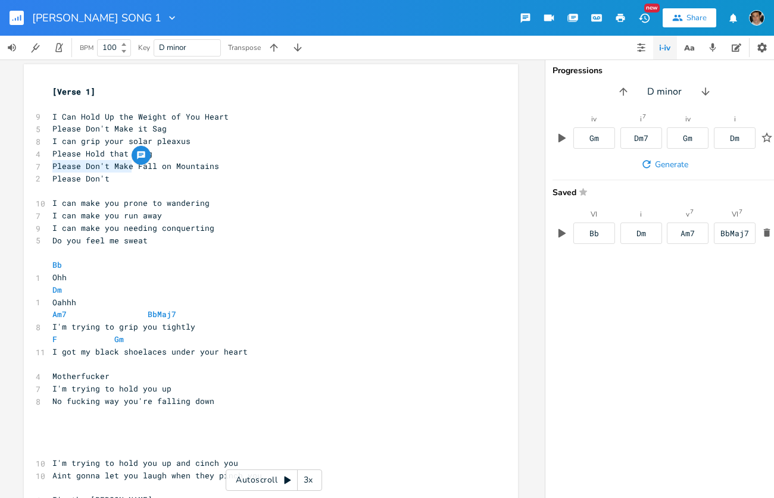
drag, startPoint x: 126, startPoint y: 166, endPoint x: 42, endPoint y: 166, distance: 83.9
click at [42, 166] on div "Please Don't Make xxxxxxxxxx [Verse 1] ​ 9 I Can Hold Up the Weight of You Hear…" at bounding box center [271, 392] width 494 height 657
type textarea "I Wont'"
type textarea "Let Your"
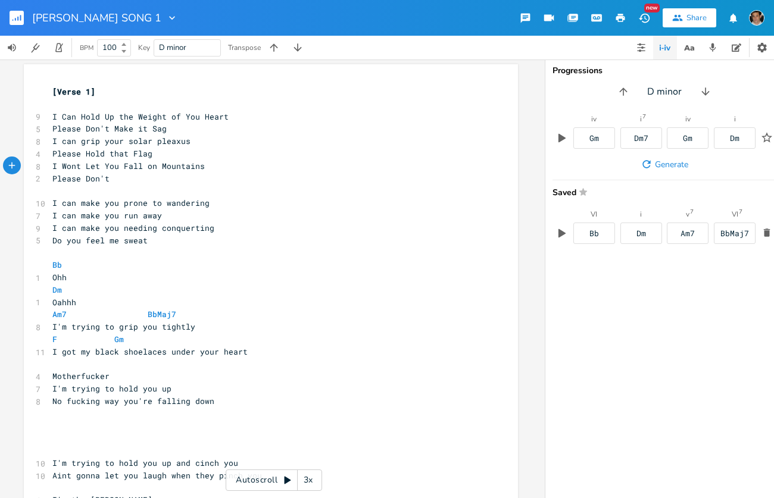
scroll to position [0, 13]
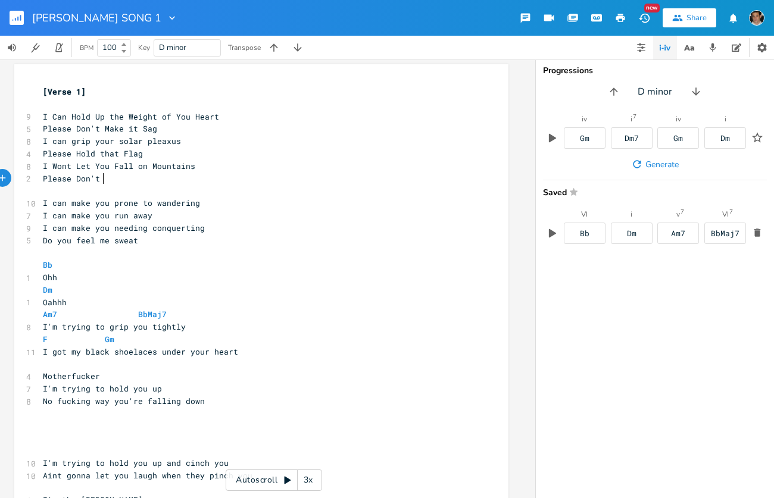
click at [99, 179] on pre "Please Don't" at bounding box center [255, 179] width 430 height 13
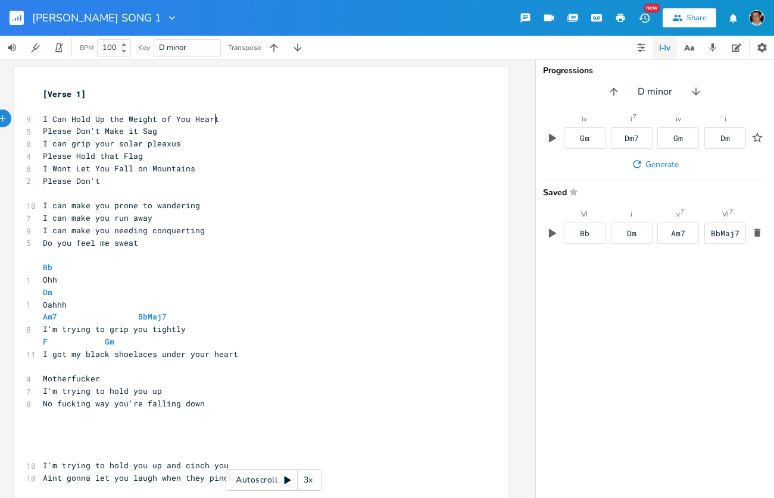
click at [217, 117] on pre "I Can Hold Up the Weight of You Heart" at bounding box center [255, 119] width 430 height 13
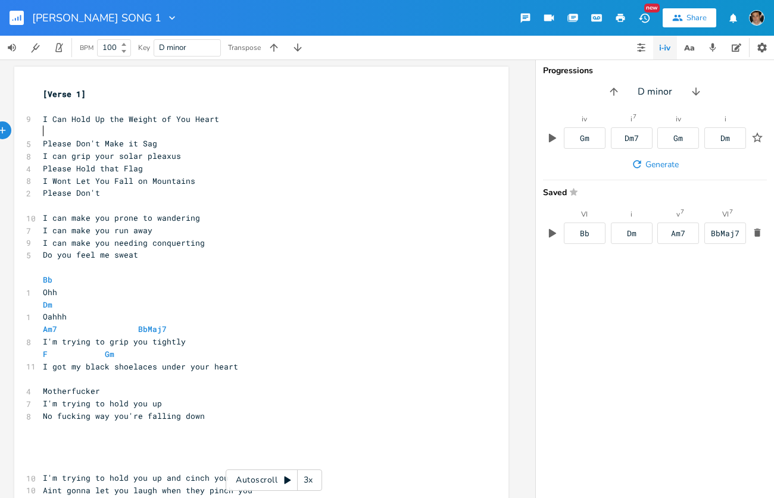
type textarea "g"
type textarea "Grip yiu"
type textarea "y"
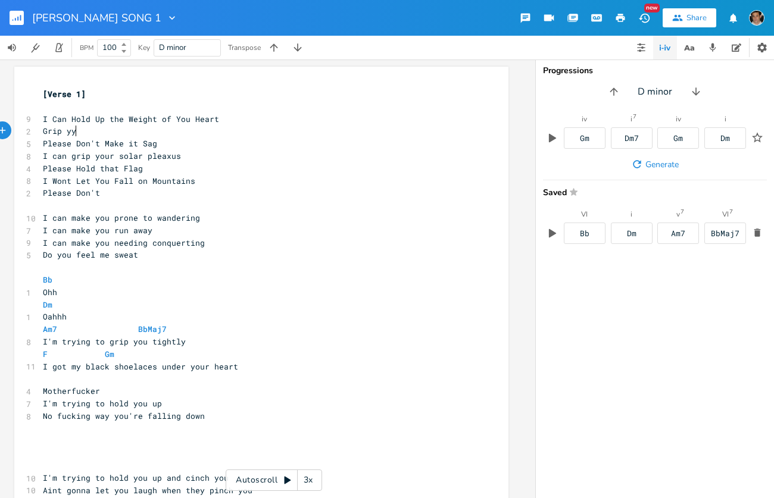
scroll to position [0, 4]
type textarea "You Tight oo"
type textarea "on Your Solar Please"
type textarea "xue"
type textarea "s"
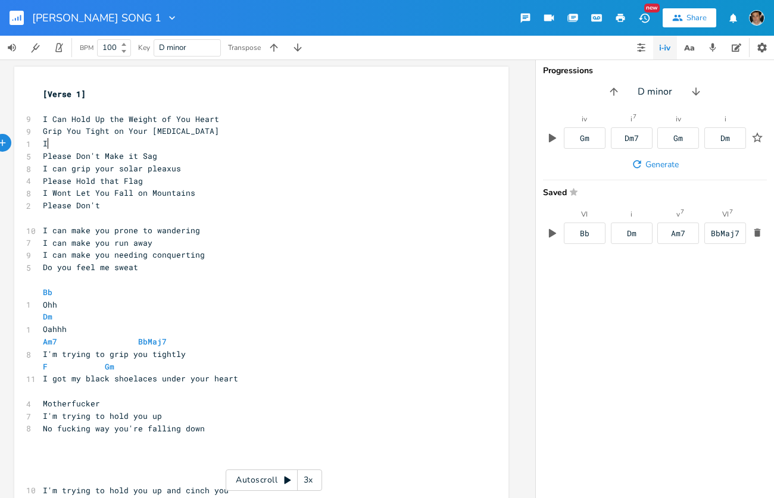
type textarea "Ic"
type textarea "="
type textarea "Can't Make you"
type textarea "You Fall On Found"
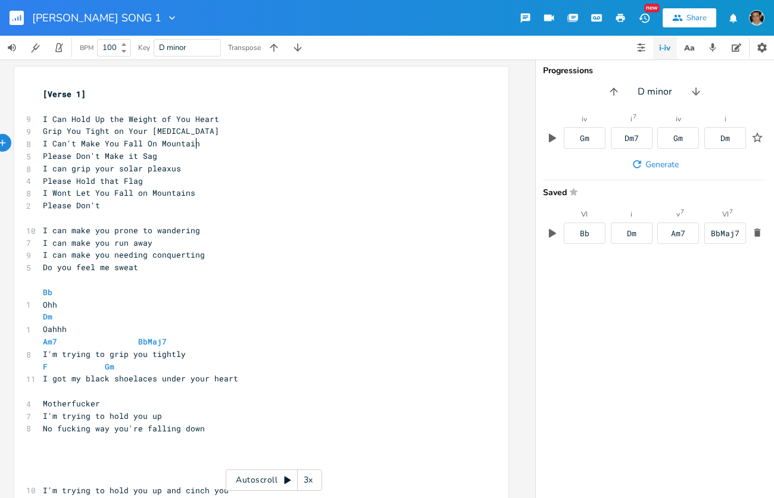
type textarea "Mountains"
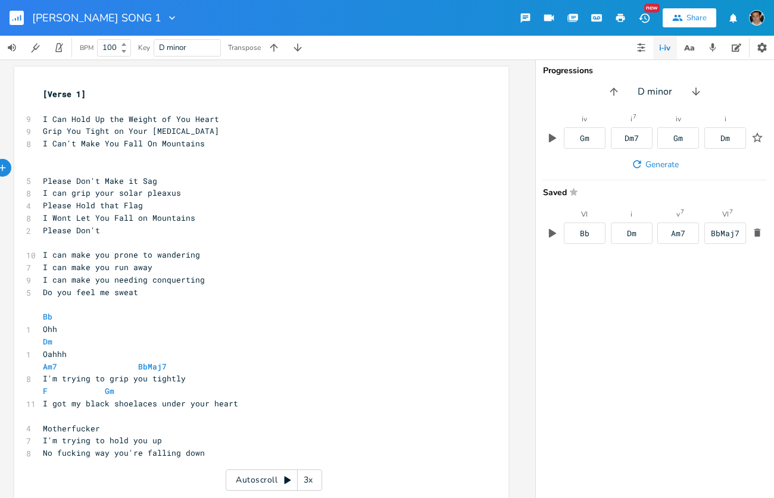
click at [70, 145] on span "I Can't Make You Fall On Mountains" at bounding box center [124, 143] width 162 height 11
type textarea "="
click at [631, 160] on icon "button" at bounding box center [637, 164] width 12 height 12
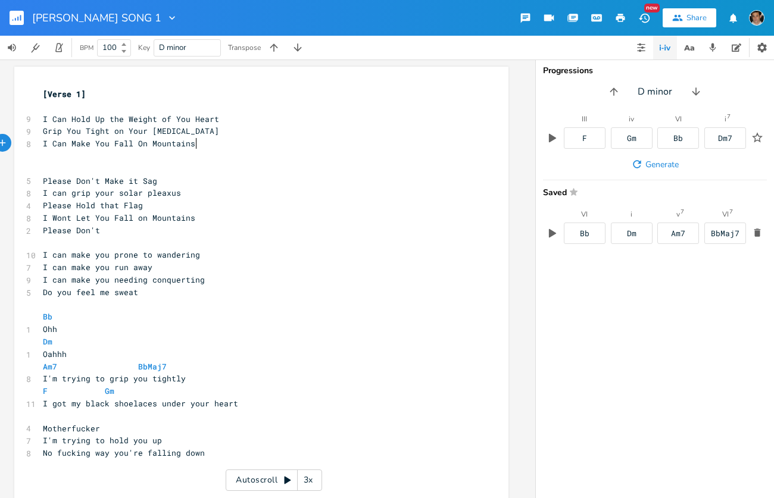
drag, startPoint x: 196, startPoint y: 141, endPoint x: 236, endPoint y: 148, distance: 41.0
click at [196, 141] on pre "I Can Make You Fall On Mountains" at bounding box center [255, 144] width 430 height 13
click at [642, 52] on icon "button" at bounding box center [641, 48] width 10 height 10
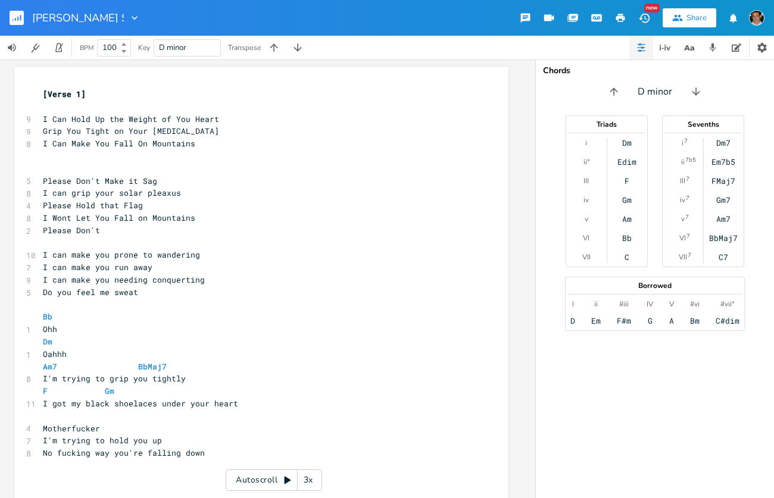
click at [100, 15] on input "[PERSON_NAME] SONG 1" at bounding box center [78, 18] width 92 height 11
type input "THE CORSET SONG"
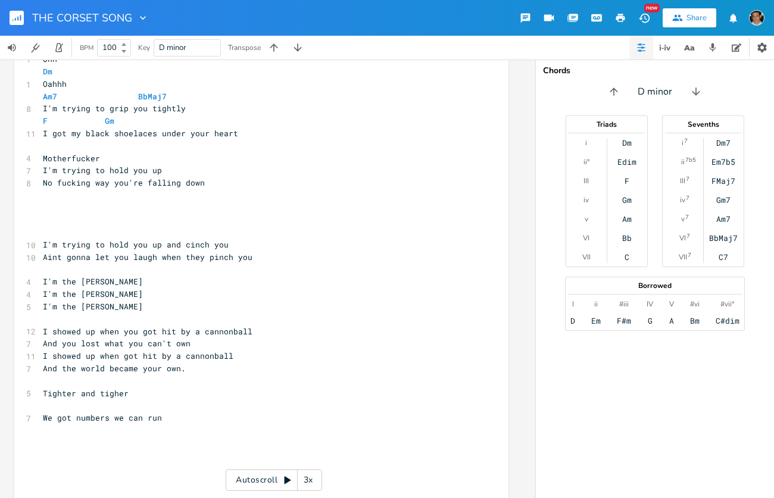
scroll to position [289, 0]
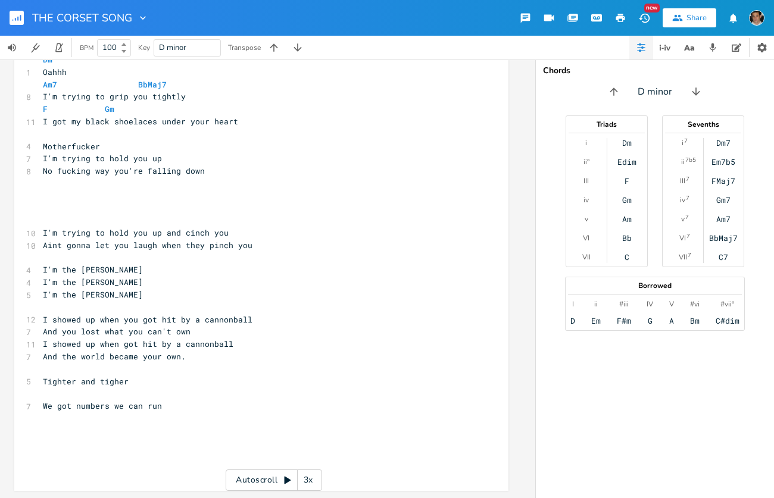
click at [322, 214] on pre "​" at bounding box center [255, 220] width 430 height 13
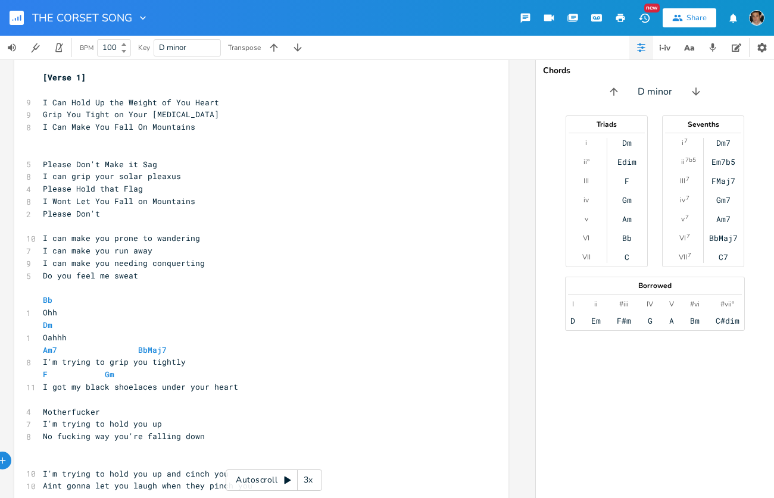
scroll to position [0, 0]
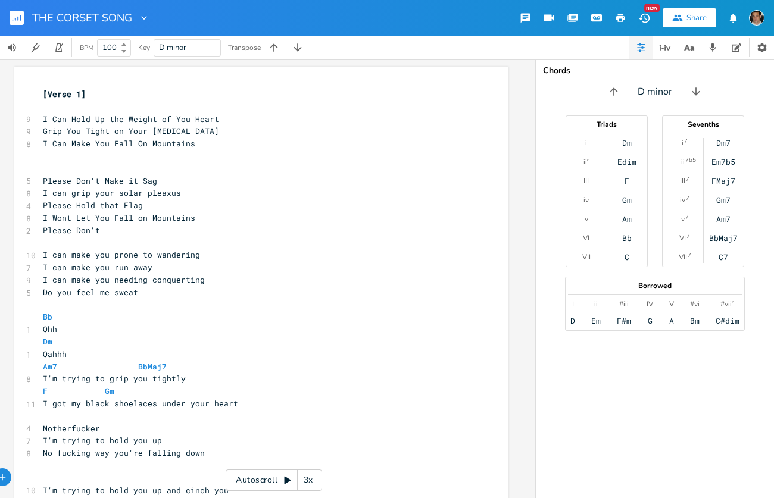
click at [71, 14] on input "THE CORSET SONG" at bounding box center [82, 18] width 101 height 11
type input "j"
type input "[PERSON_NAME]"
click at [178, 154] on pre "​" at bounding box center [255, 156] width 430 height 13
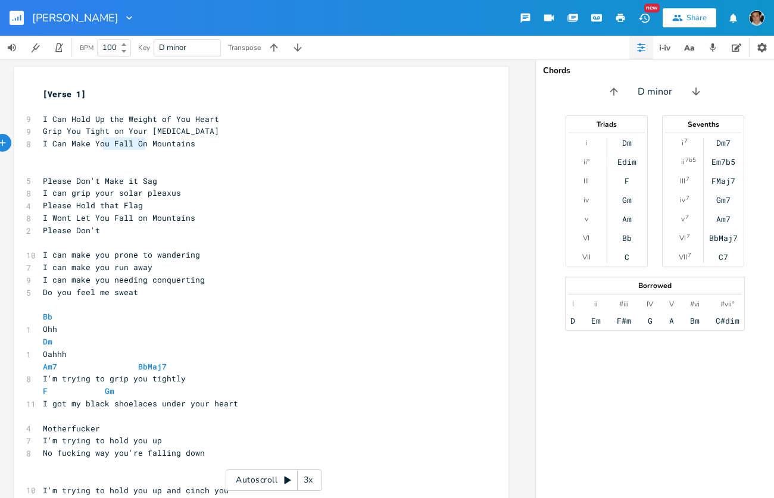
type textarea "You Fall On"
drag, startPoint x: 123, startPoint y: 142, endPoint x: 90, endPoint y: 145, distance: 32.3
click at [90, 145] on span "I Can Make You Fall On Mountains" at bounding box center [119, 143] width 152 height 11
click at [131, 170] on pre "​" at bounding box center [255, 169] width 430 height 13
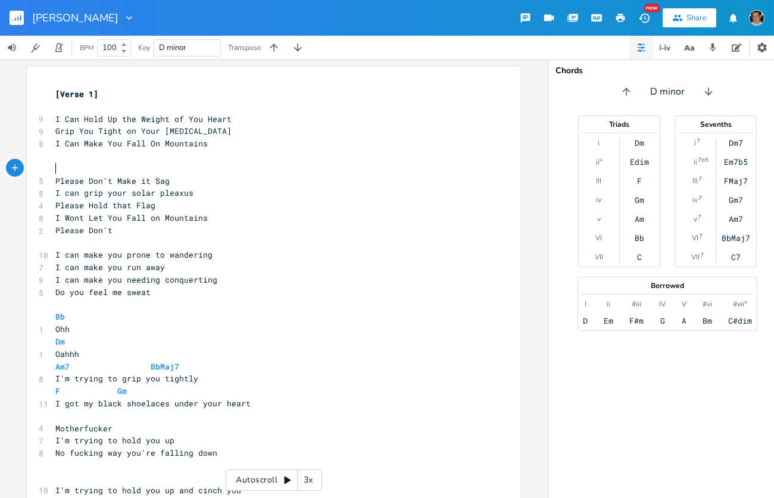
scroll to position [0, 13]
